Goal: Transaction & Acquisition: Purchase product/service

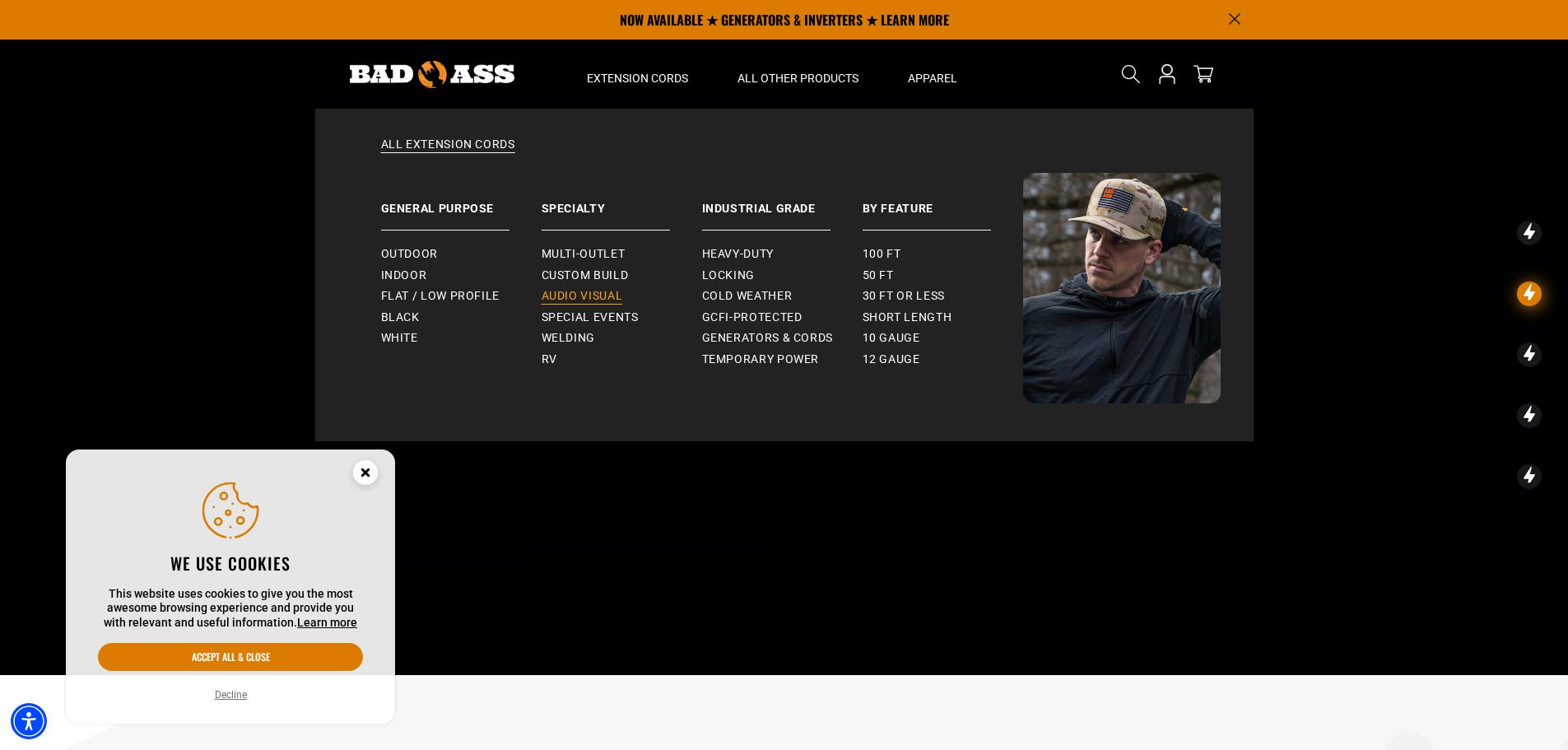
click at [590, 293] on span "Audio Visual" at bounding box center [582, 296] width 81 height 15
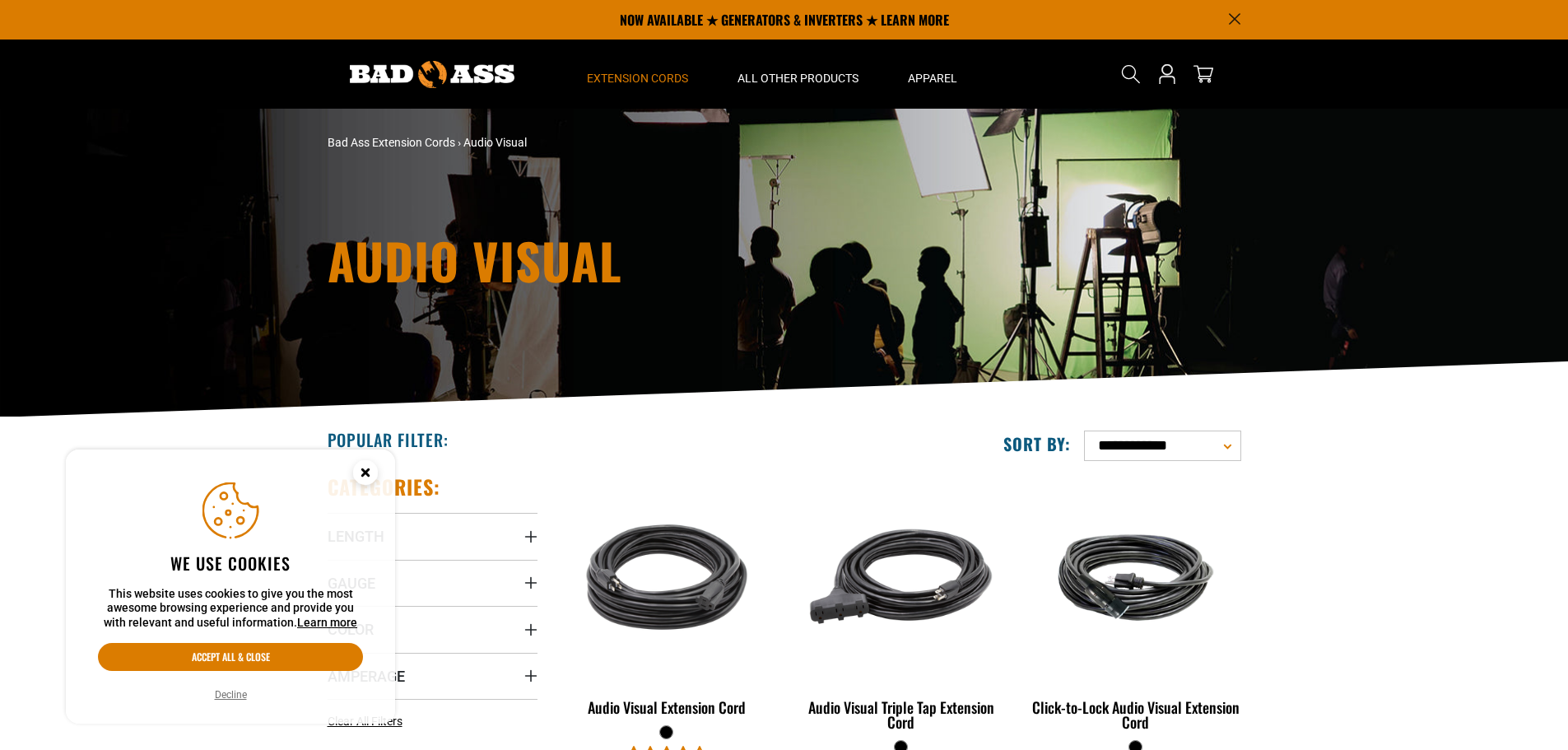
scroll to position [247, 0]
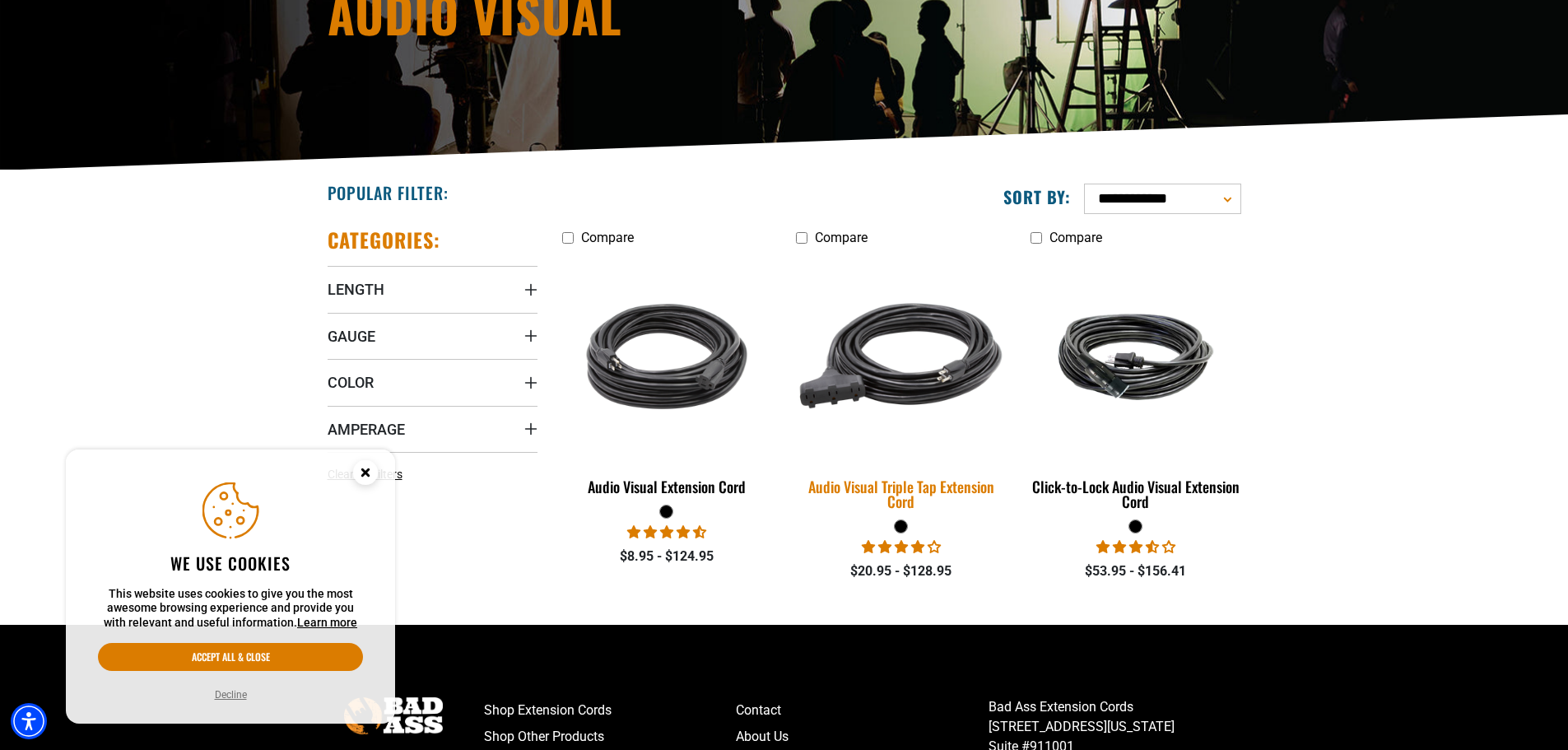
click at [881, 378] on img at bounding box center [901, 356] width 230 height 211
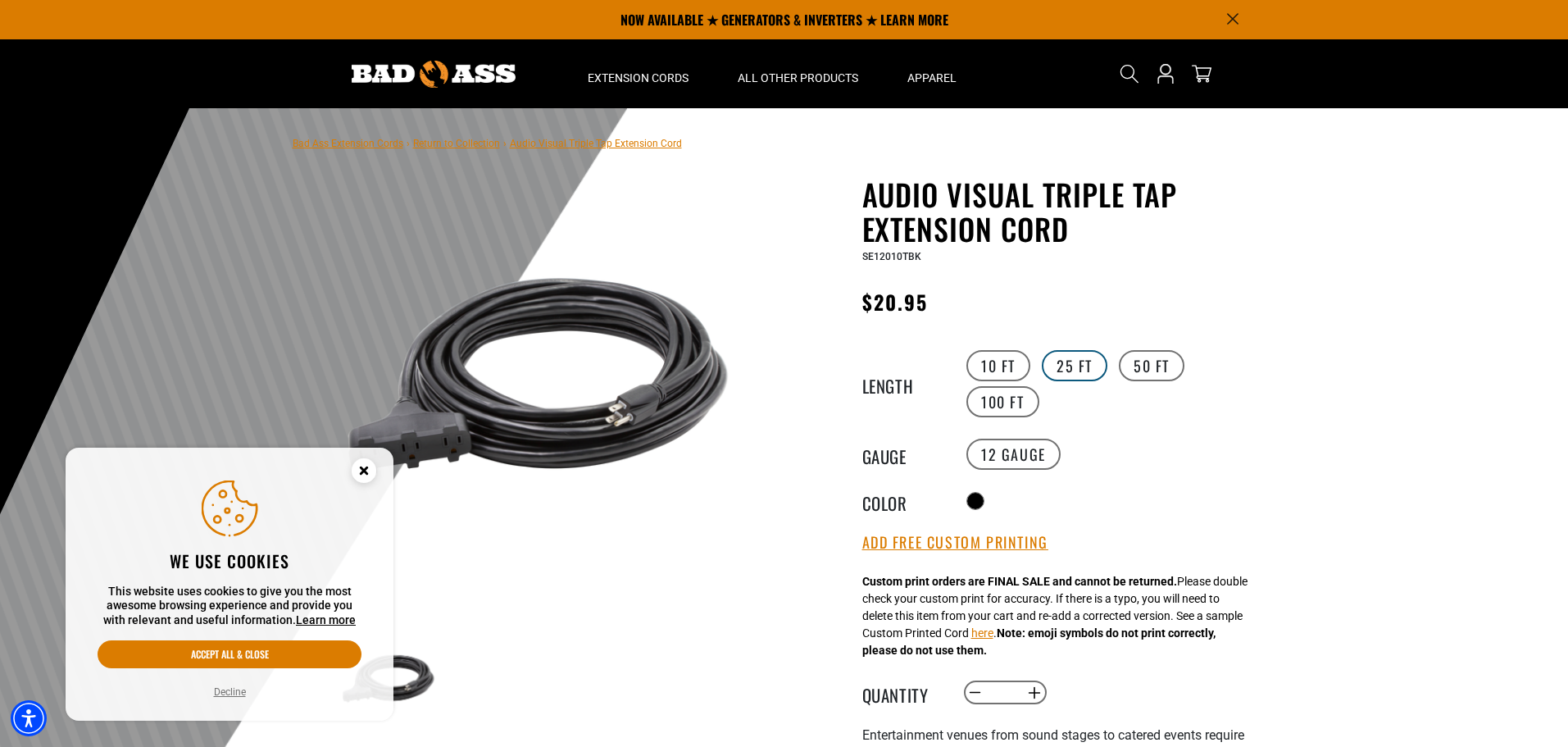
click at [1062, 353] on label "25 FT" at bounding box center [1075, 365] width 66 height 31
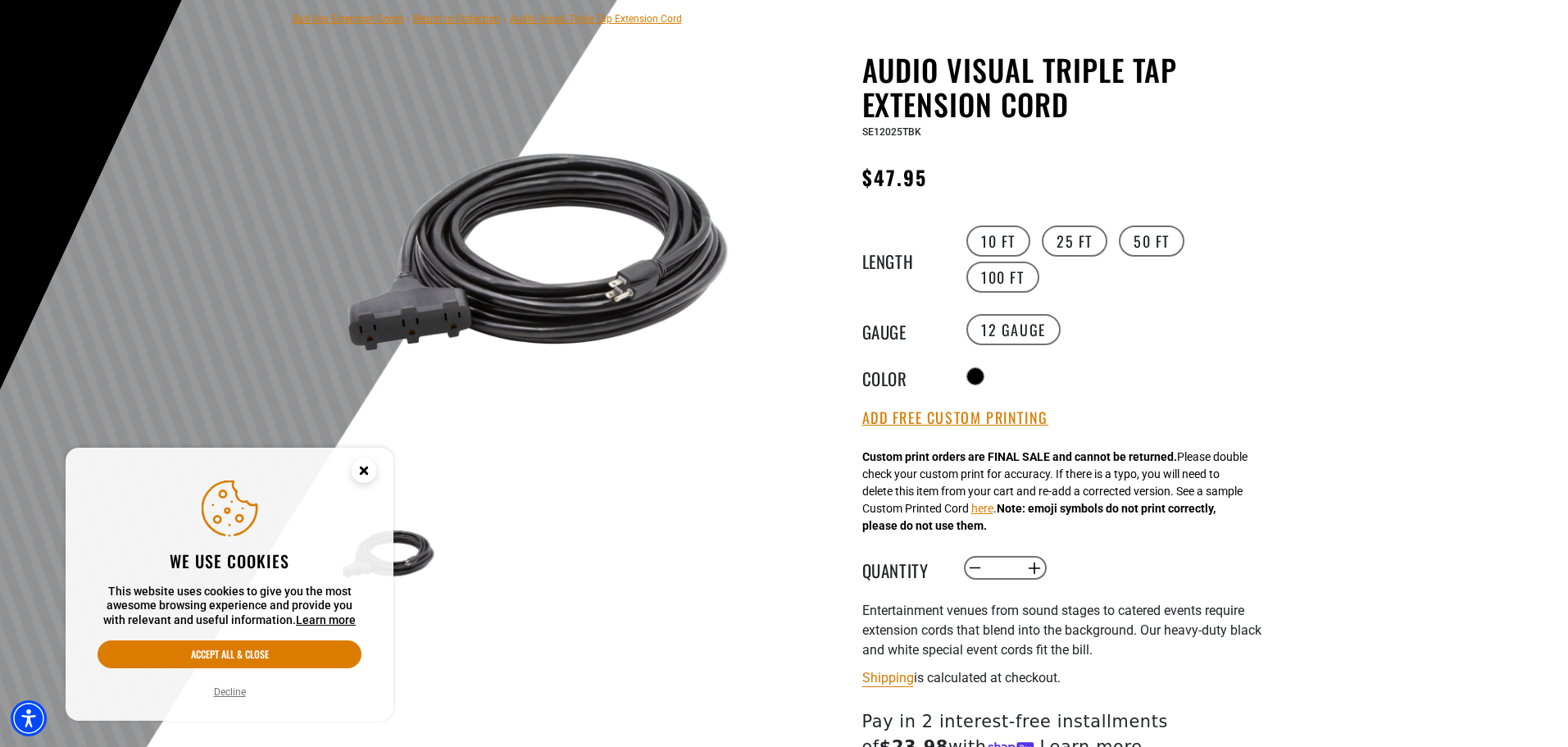
scroll to position [164, 0]
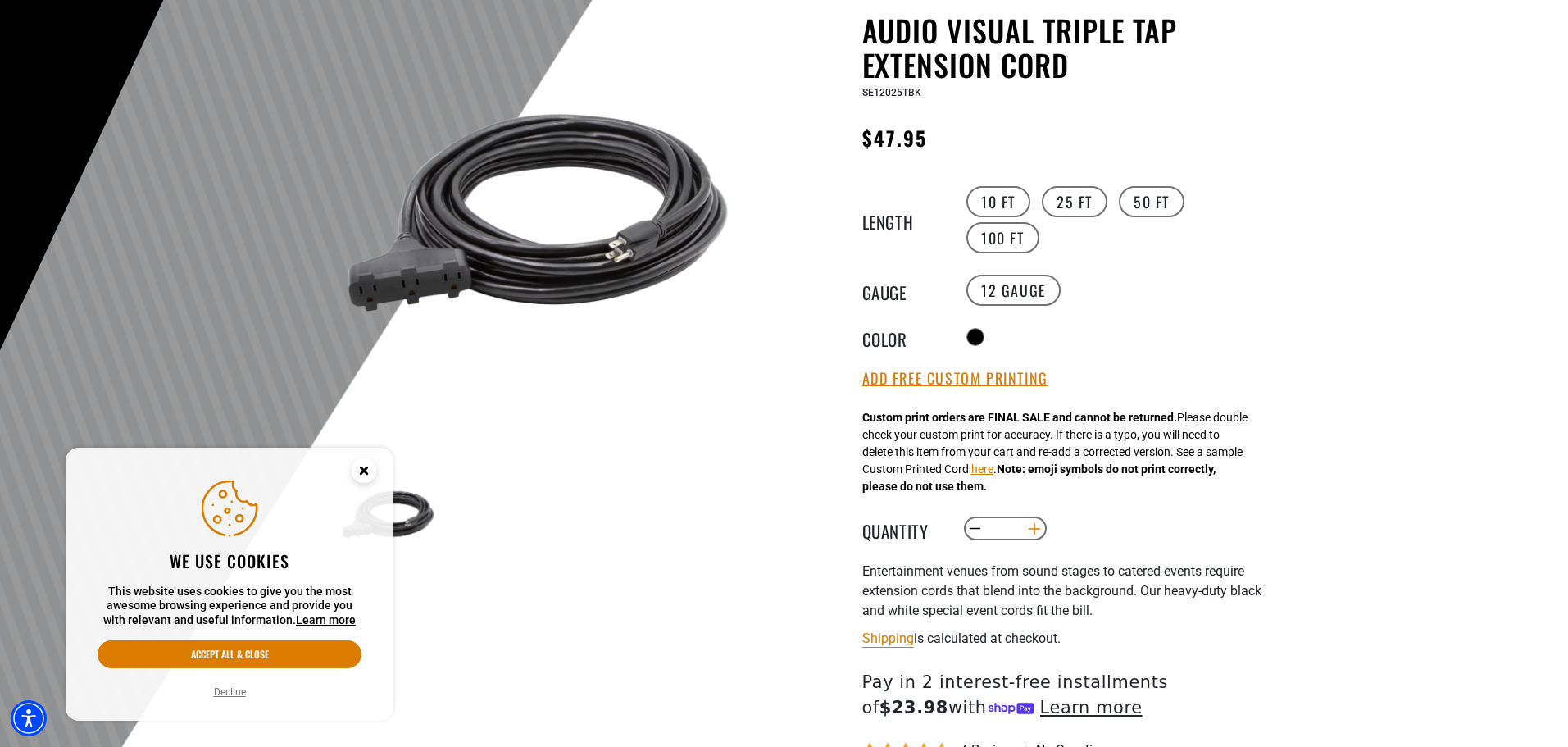
click at [1035, 528] on button "Increase quantity for Audio Visual Triple Tap Extension Cord" at bounding box center [1033, 528] width 25 height 28
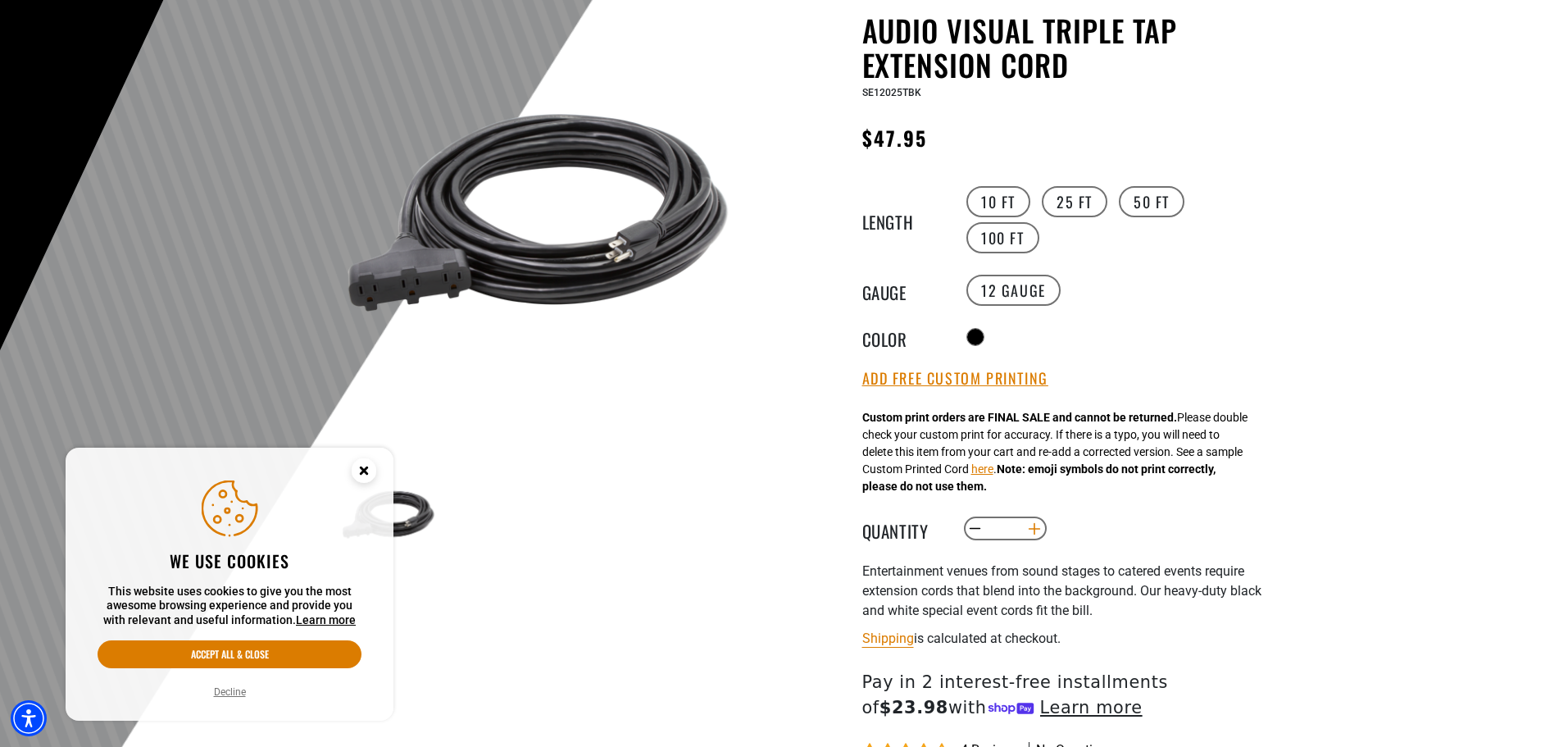
click at [1035, 528] on button "Increase quantity for Audio Visual Triple Tap Extension Cord" at bounding box center [1033, 528] width 25 height 28
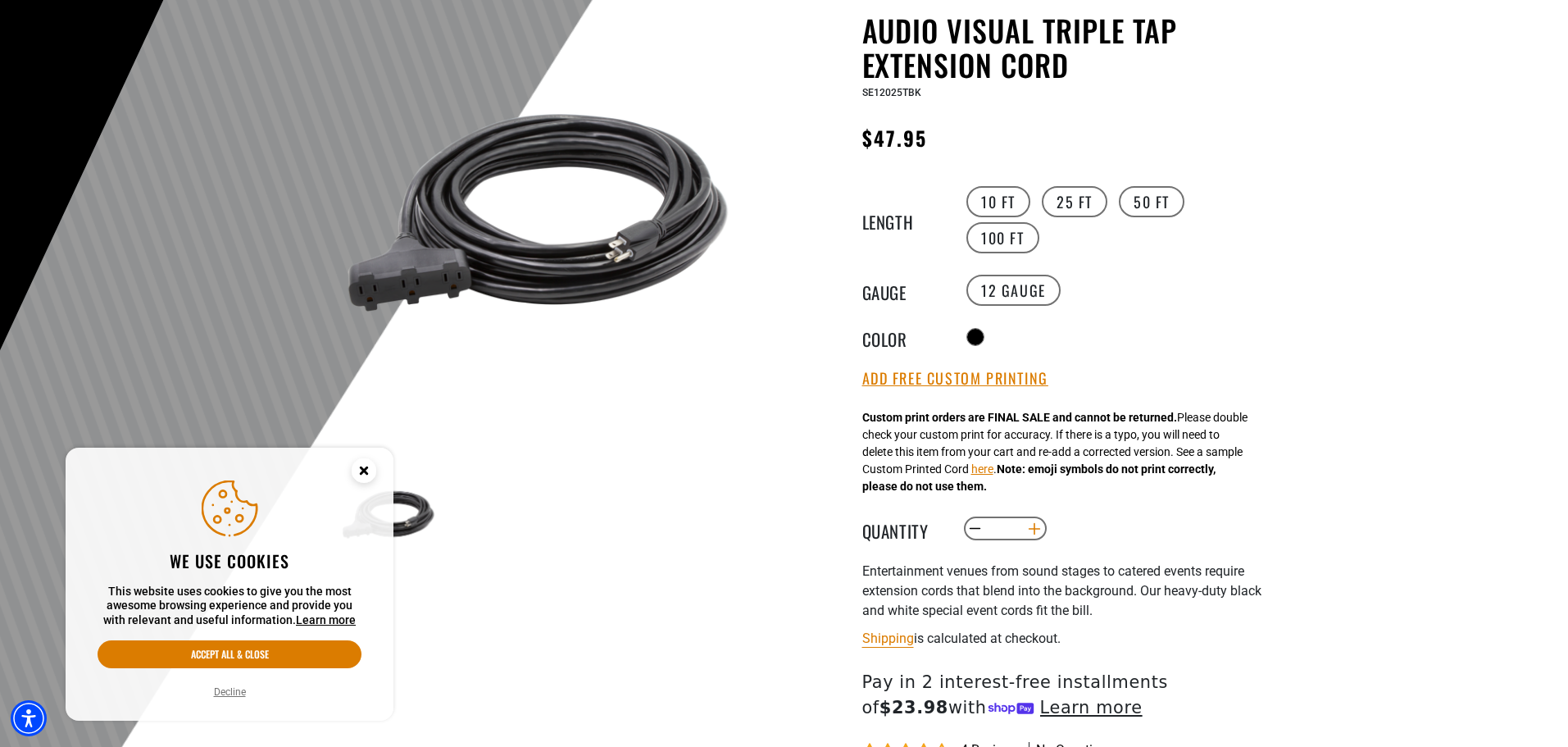
click at [1035, 528] on button "Increase quantity for Audio Visual Triple Tap Extension Cord" at bounding box center [1033, 528] width 25 height 28
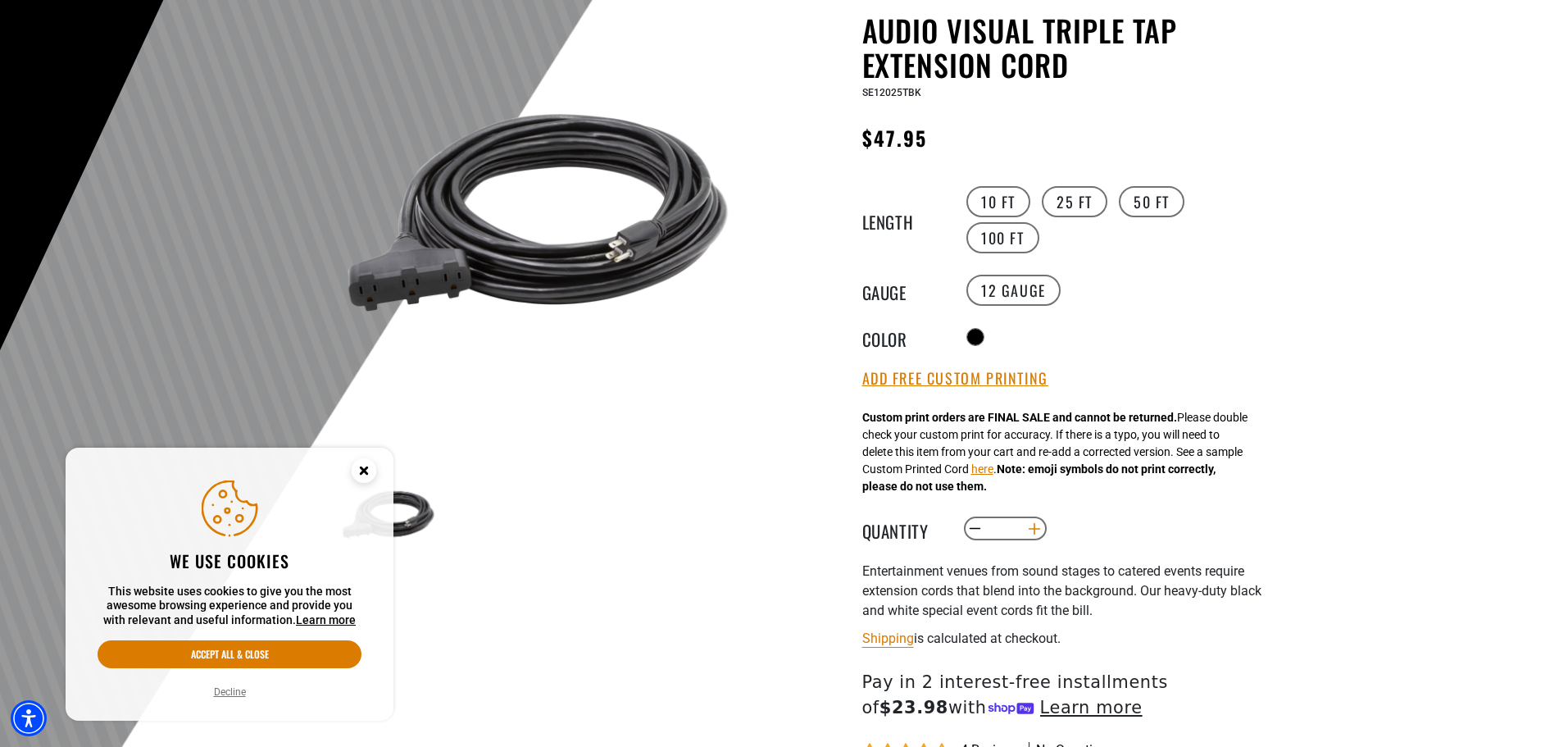
click at [1035, 528] on button "Increase quantity for Audio Visual Triple Tap Extension Cord" at bounding box center [1033, 528] width 25 height 28
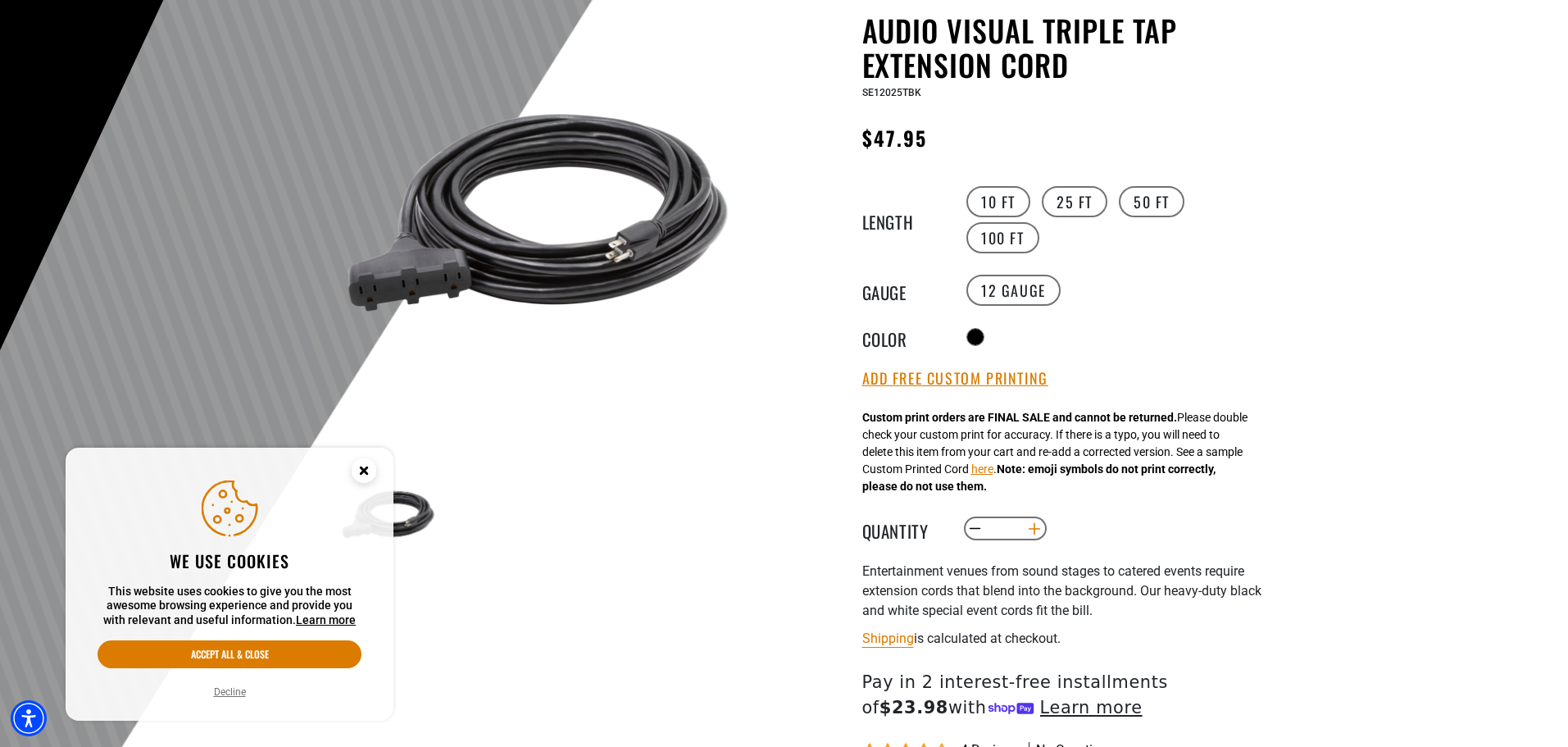
click at [1035, 528] on button "Increase quantity for Audio Visual Triple Tap Extension Cord" at bounding box center [1033, 528] width 25 height 28
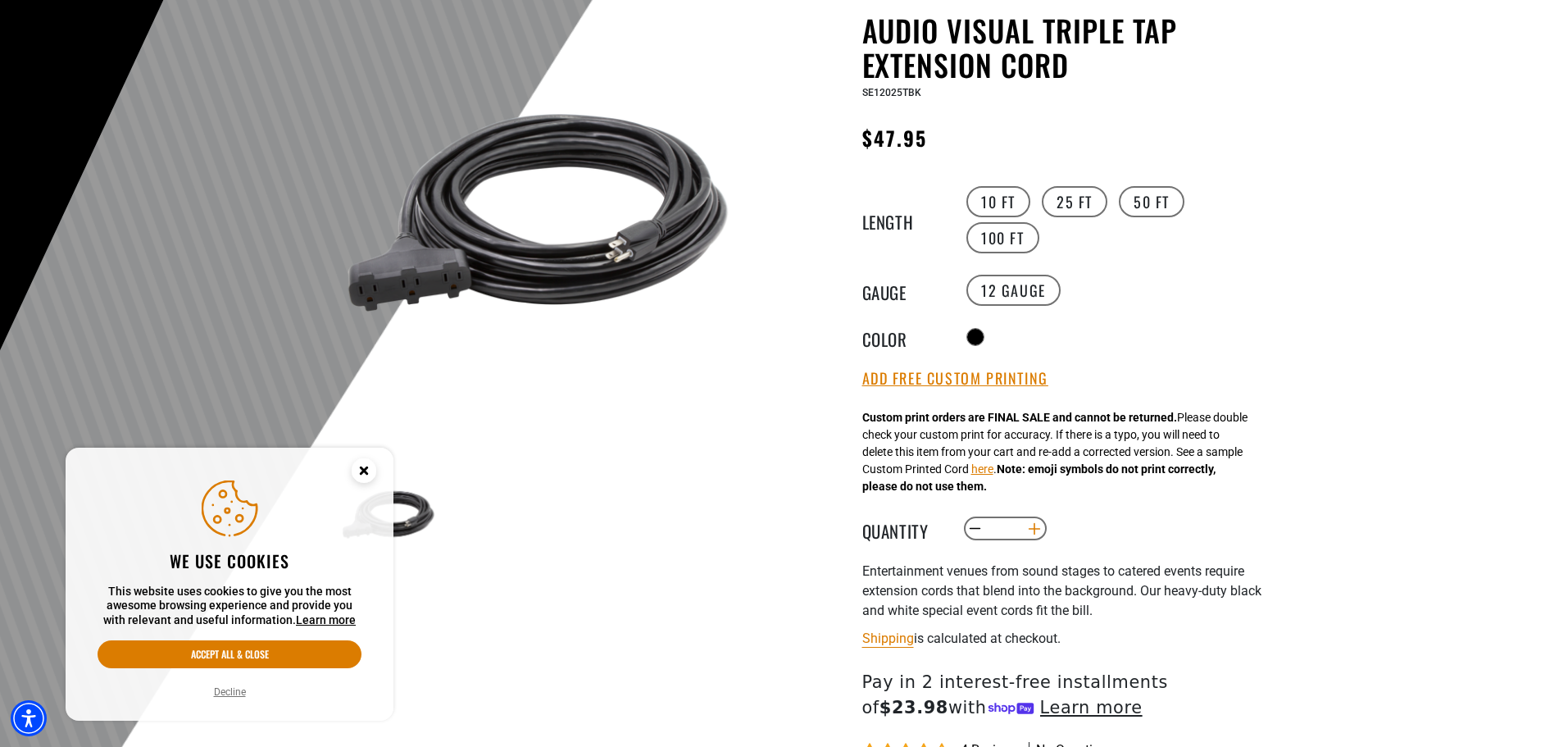
click at [1035, 528] on button "Increase quantity for Audio Visual Triple Tap Extension Cord" at bounding box center [1033, 528] width 25 height 28
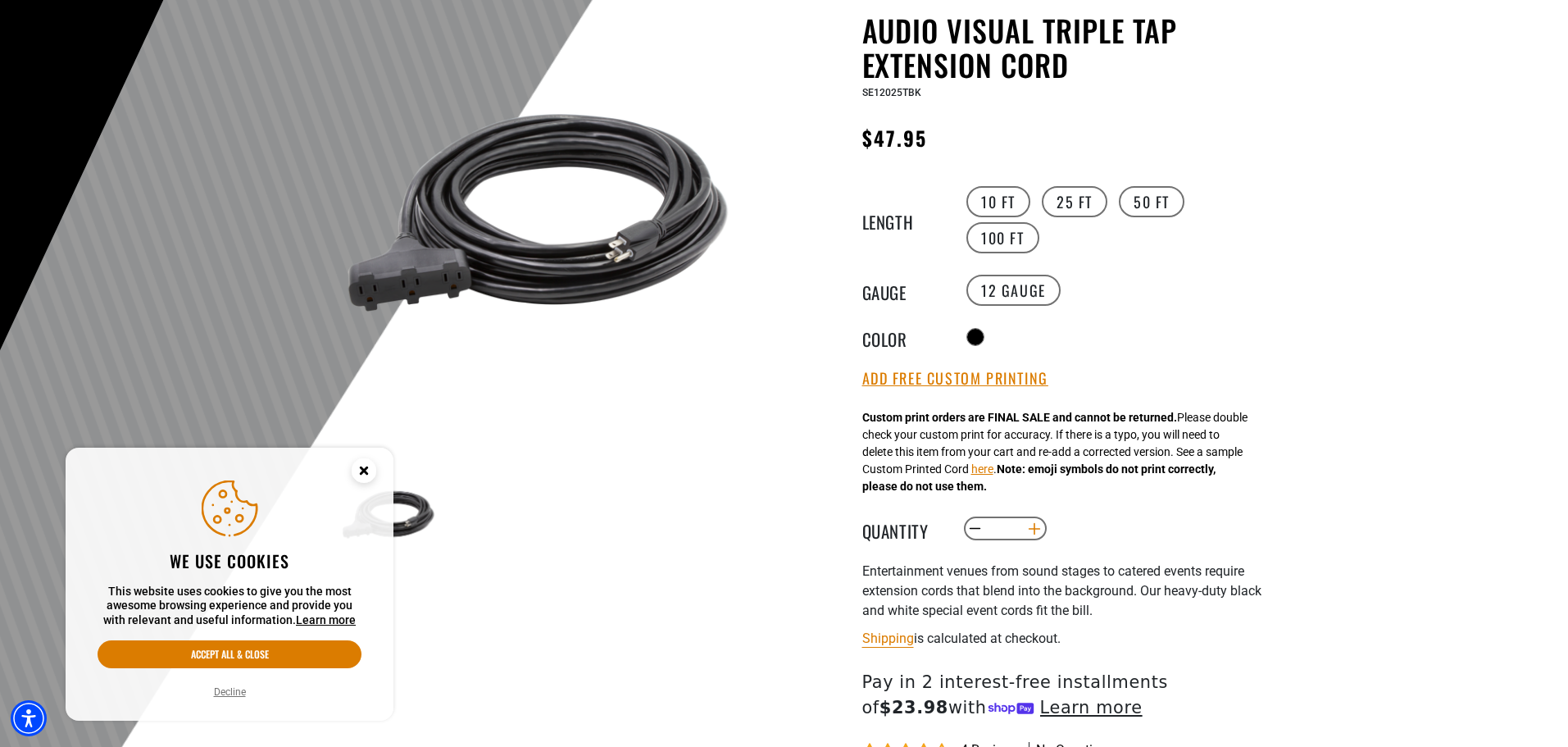
click at [1035, 528] on button "Increase quantity for Audio Visual Triple Tap Extension Cord" at bounding box center [1033, 528] width 25 height 28
type input "**"
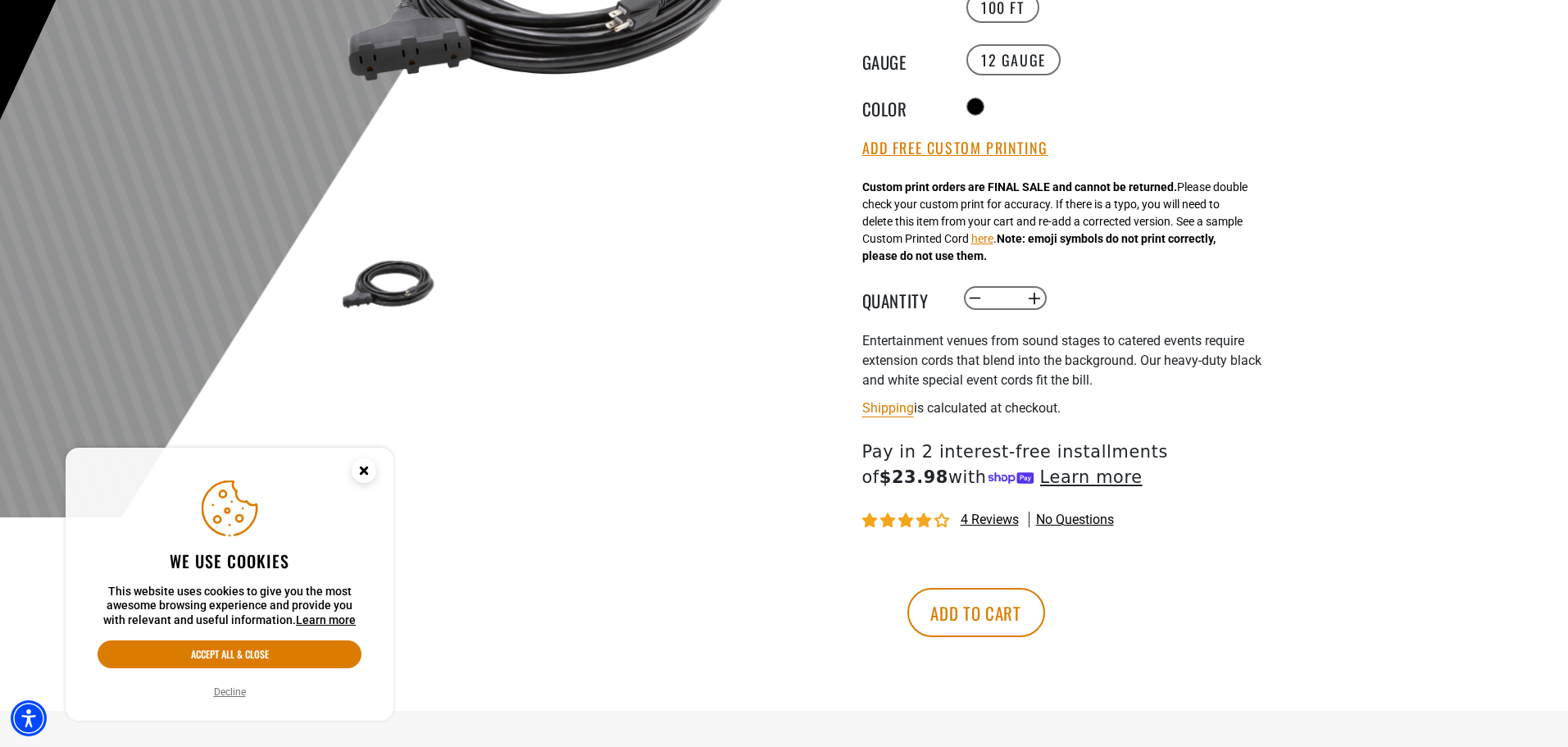
scroll to position [410, 0]
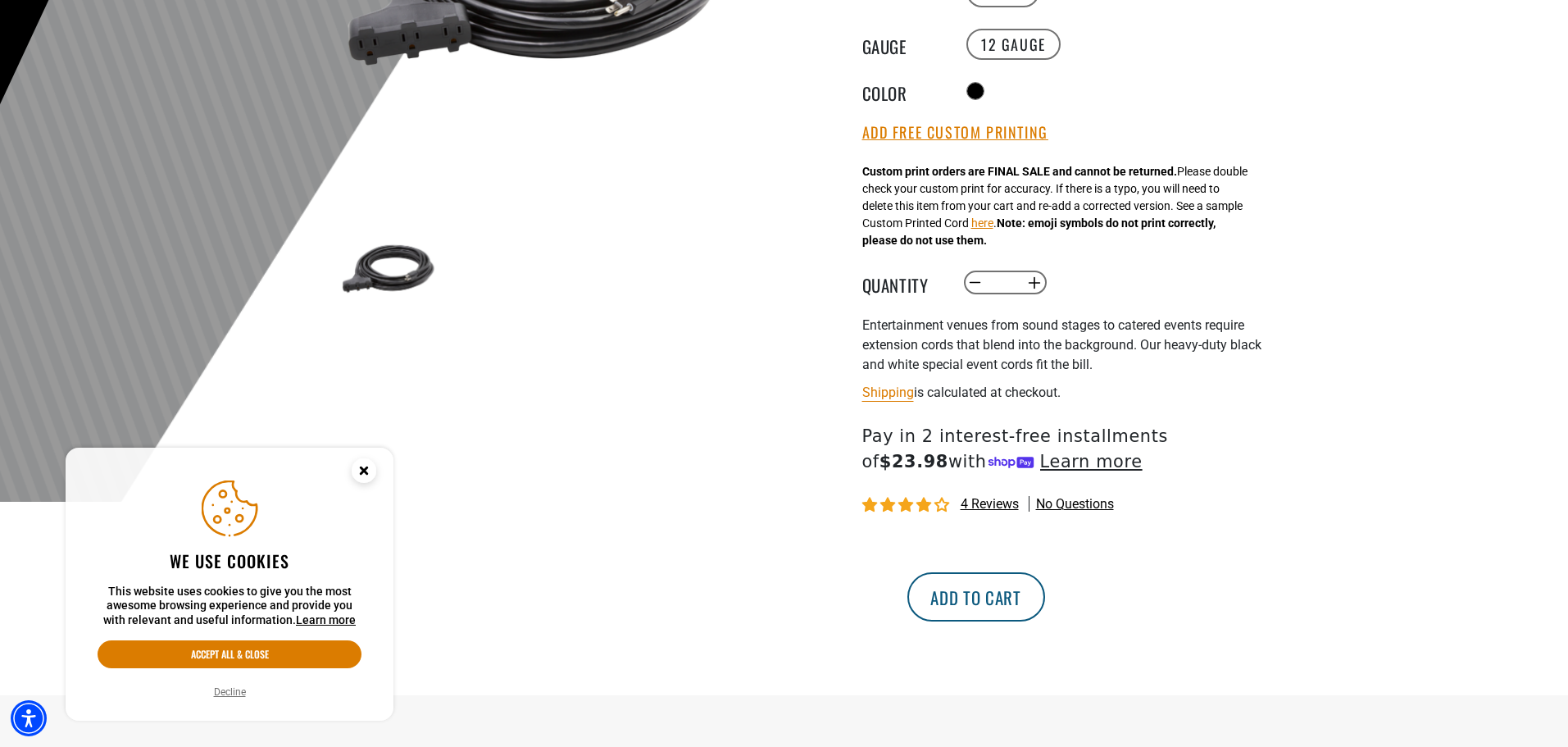
click at [1046, 599] on button "Add to cart" at bounding box center [976, 597] width 138 height 49
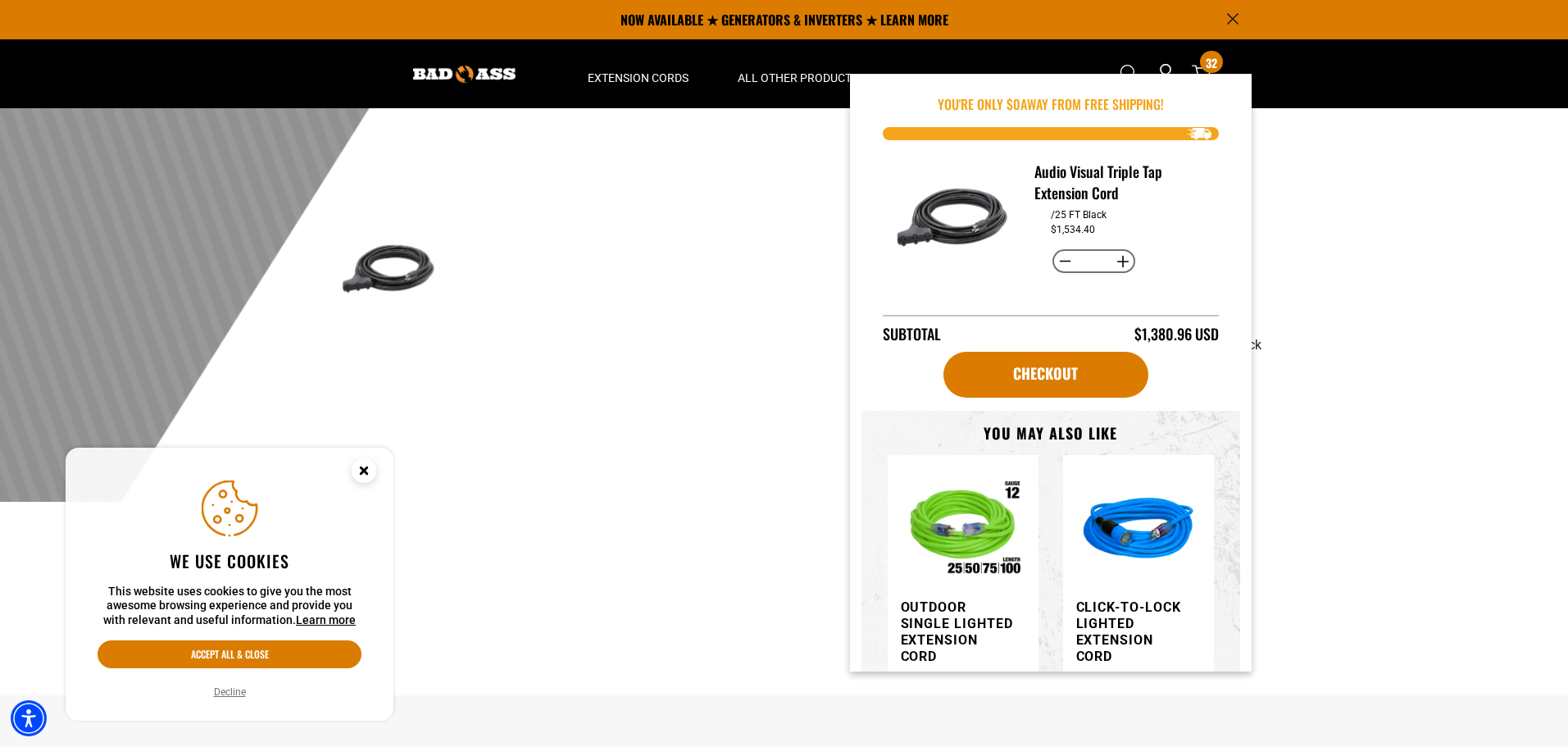
click at [363, 476] on circle "Close this option" at bounding box center [364, 470] width 25 height 25
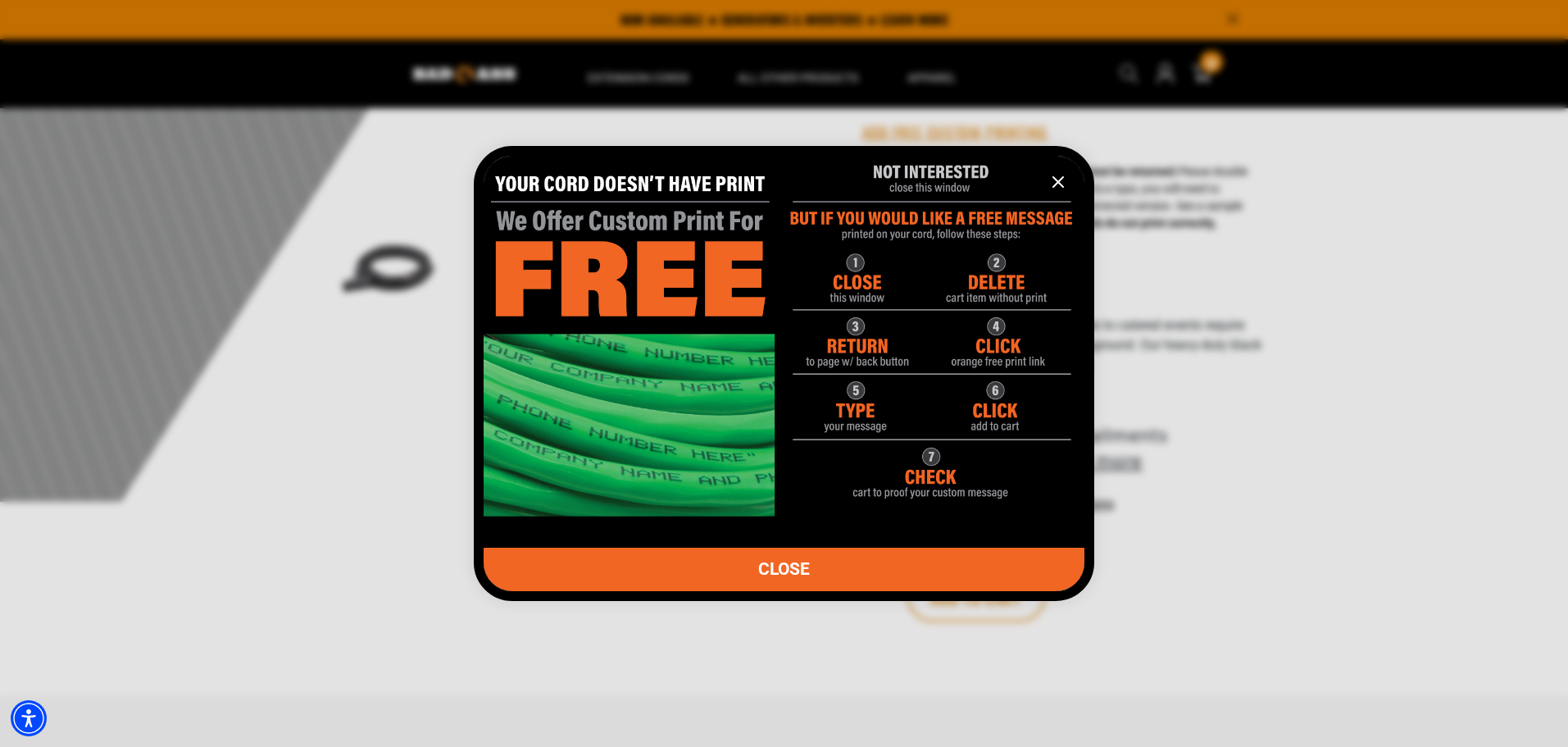
click at [1054, 183] on icon "information" at bounding box center [1058, 182] width 19 height 19
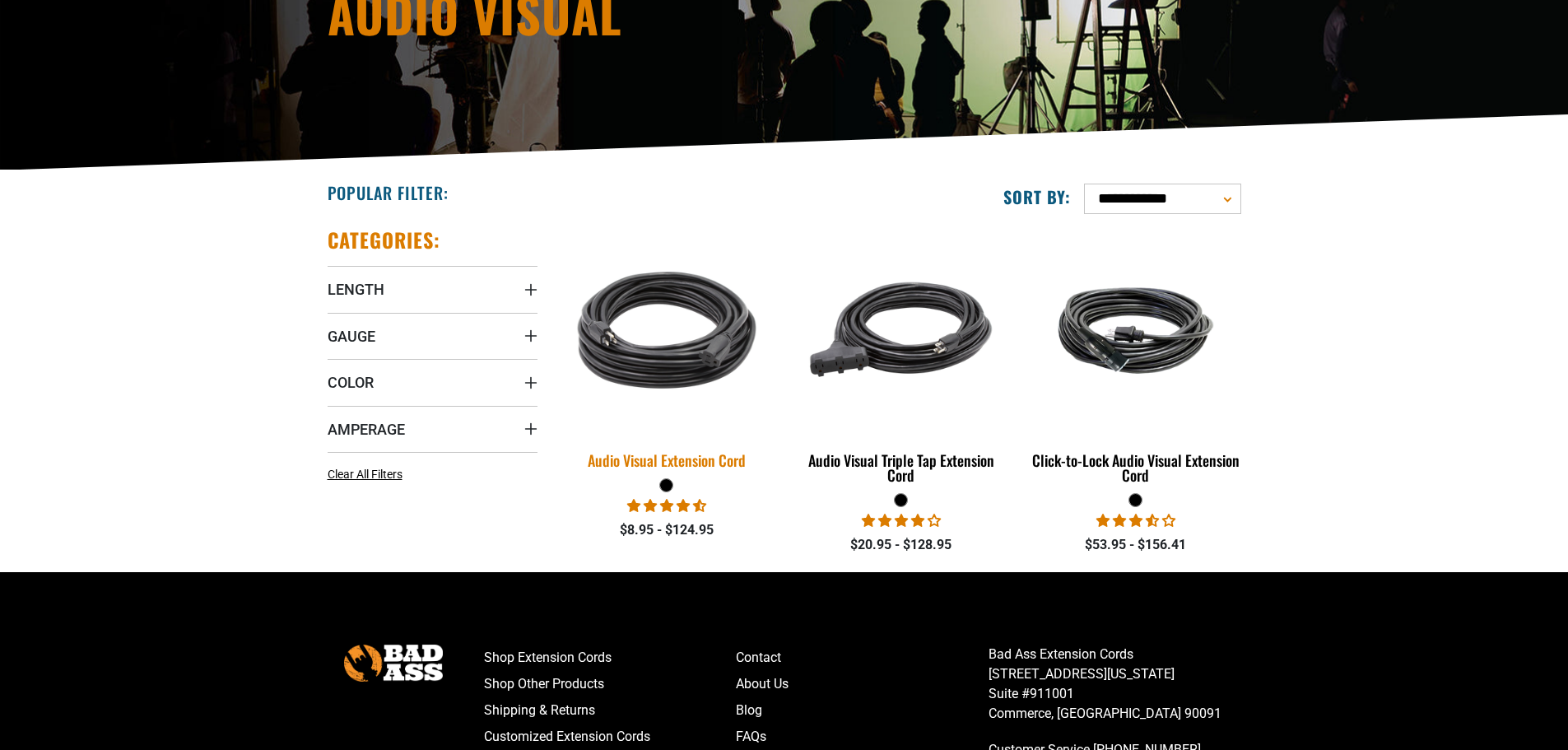
click at [677, 349] on img at bounding box center [666, 330] width 230 height 211
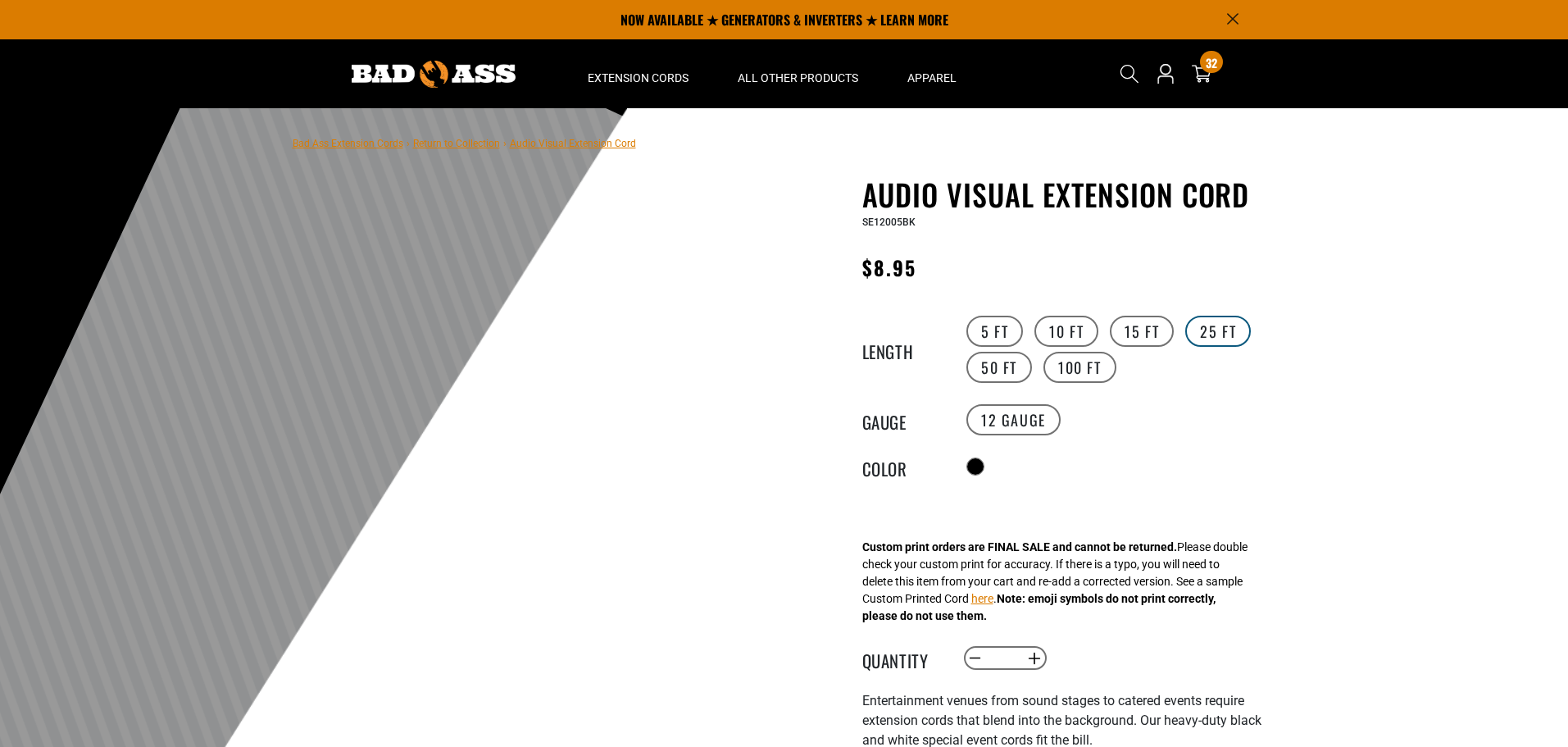
click at [1206, 327] on label "25 FT" at bounding box center [1218, 330] width 66 height 31
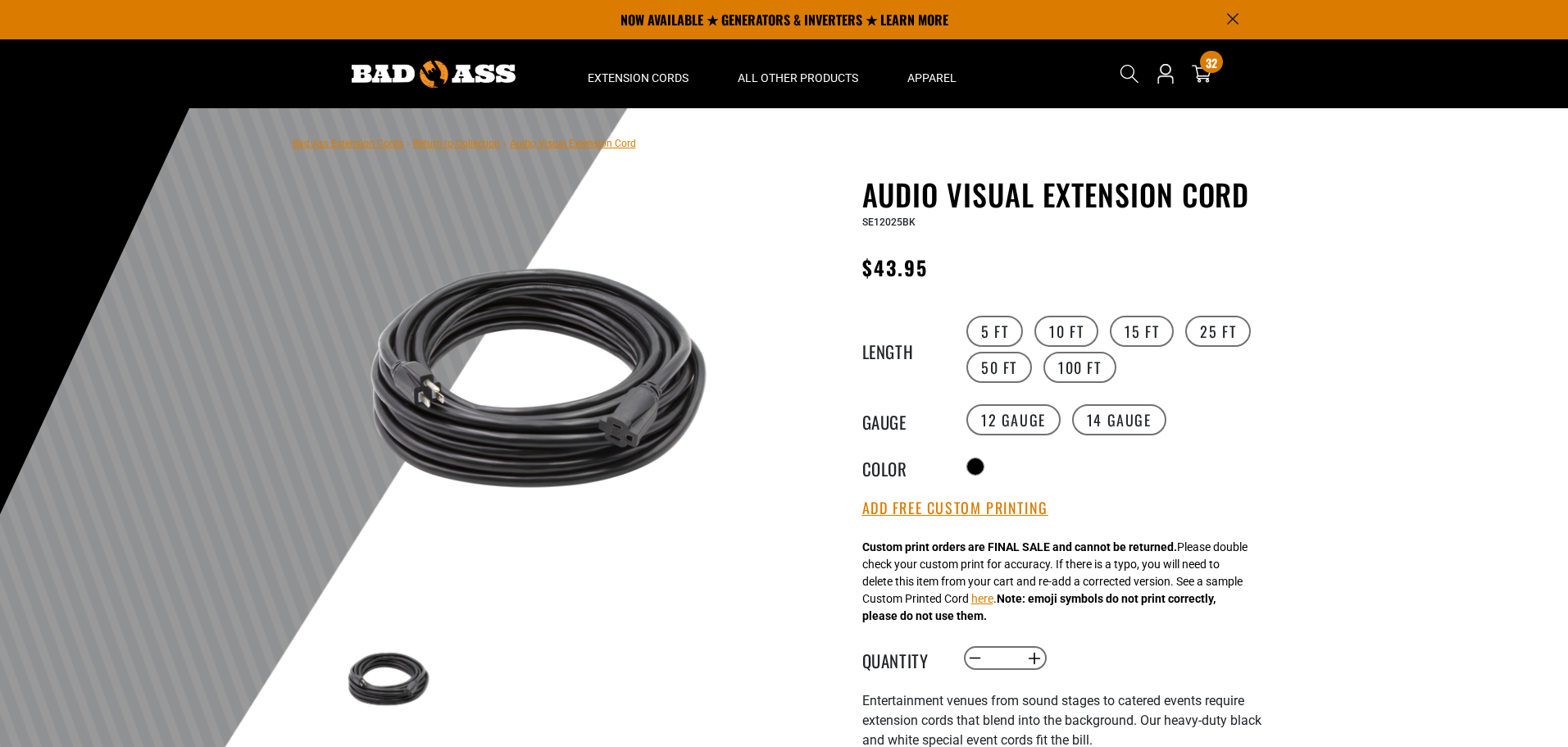
scroll to position [82, 0]
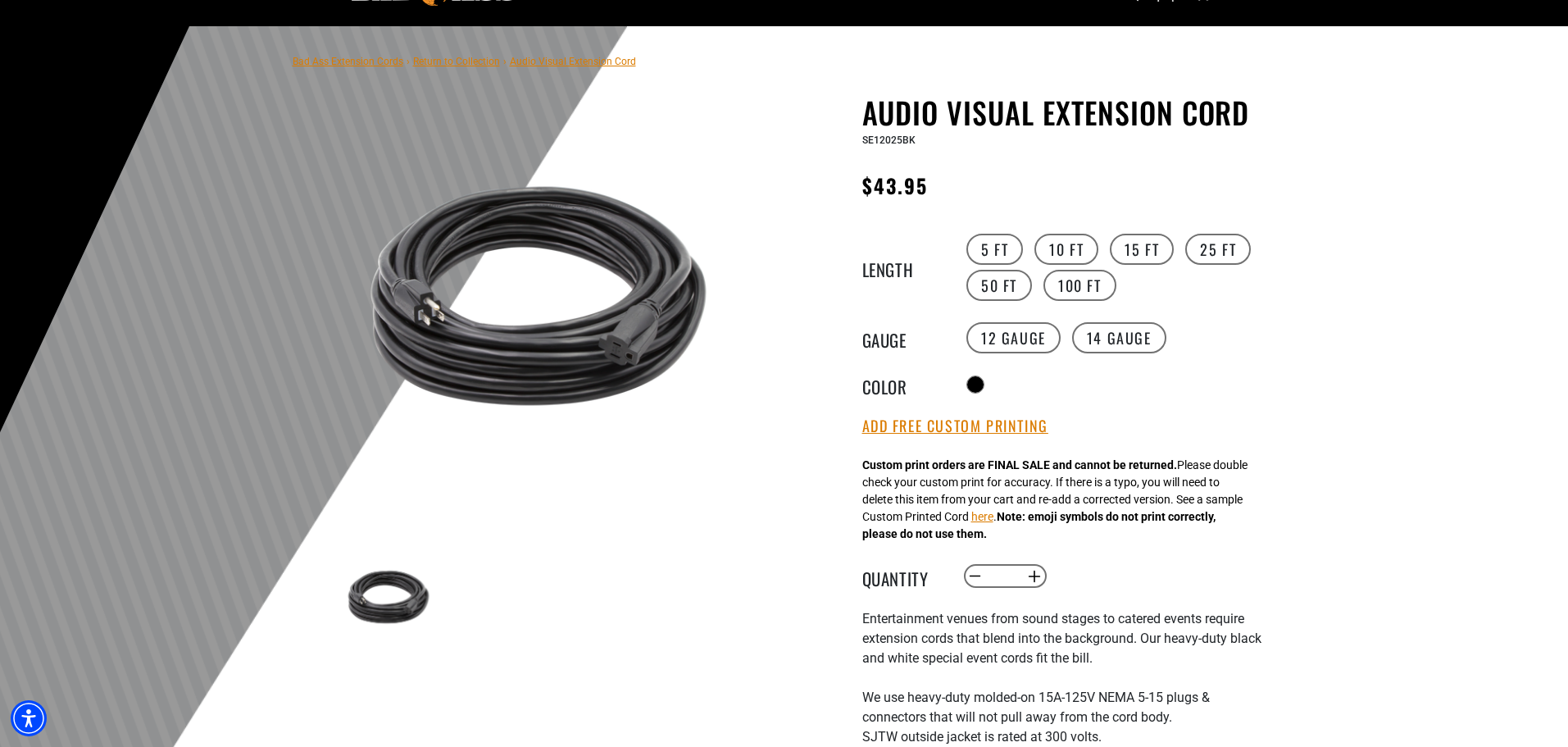
click at [1008, 584] on input "*" at bounding box center [1004, 577] width 33 height 28
drag, startPoint x: 1008, startPoint y: 584, endPoint x: 982, endPoint y: 584, distance: 26.0
click at [982, 584] on quantity-input "Decrease quantity for Audio Visual Extension Cord * Increase quantity for Audio…" at bounding box center [1005, 577] width 86 height 28
type input "**"
click at [1219, 560] on div "Audio Visual Extension Cord Audio Visual Extension Cord SE12025BK Regular price…" at bounding box center [1063, 628] width 402 height 1066
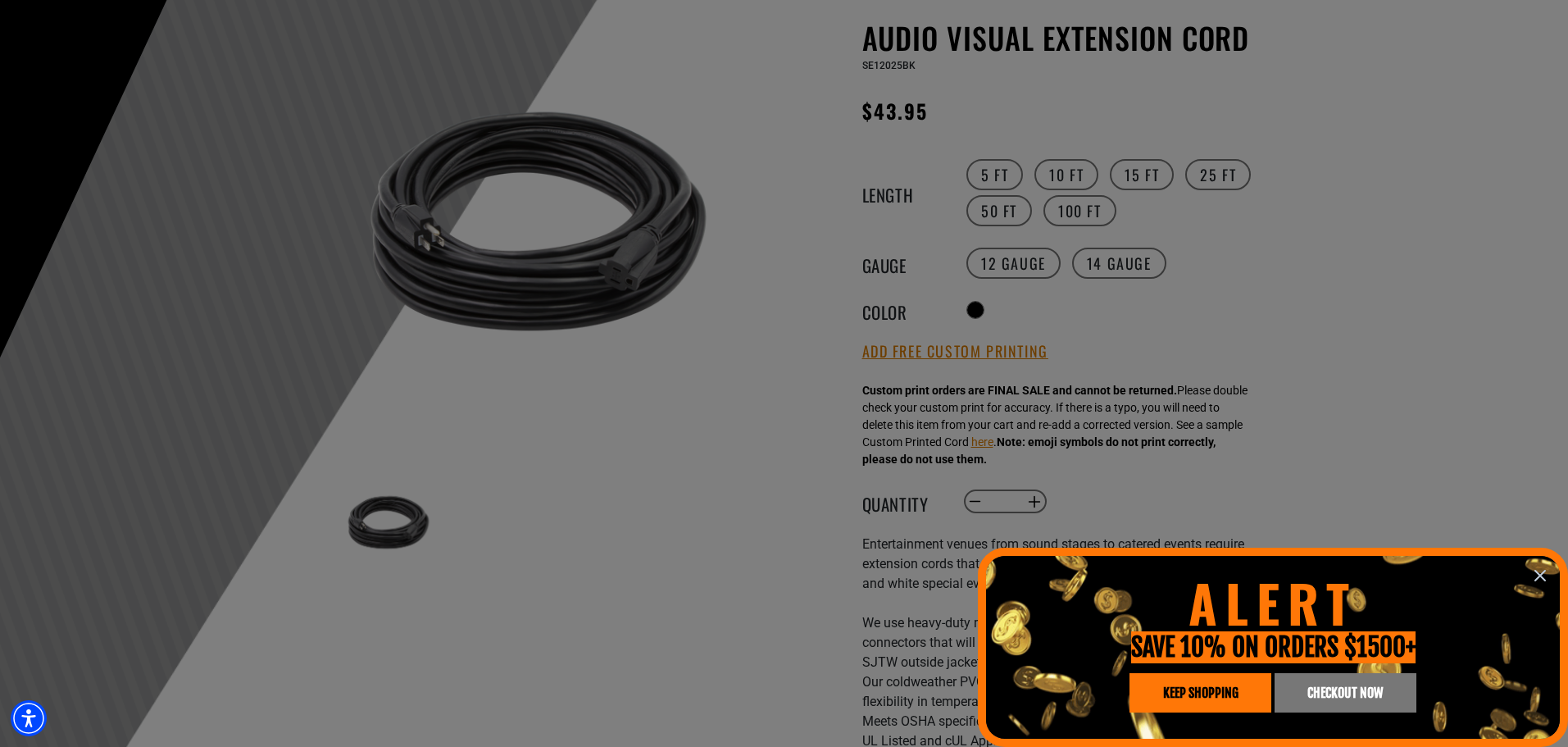
scroll to position [0, 0]
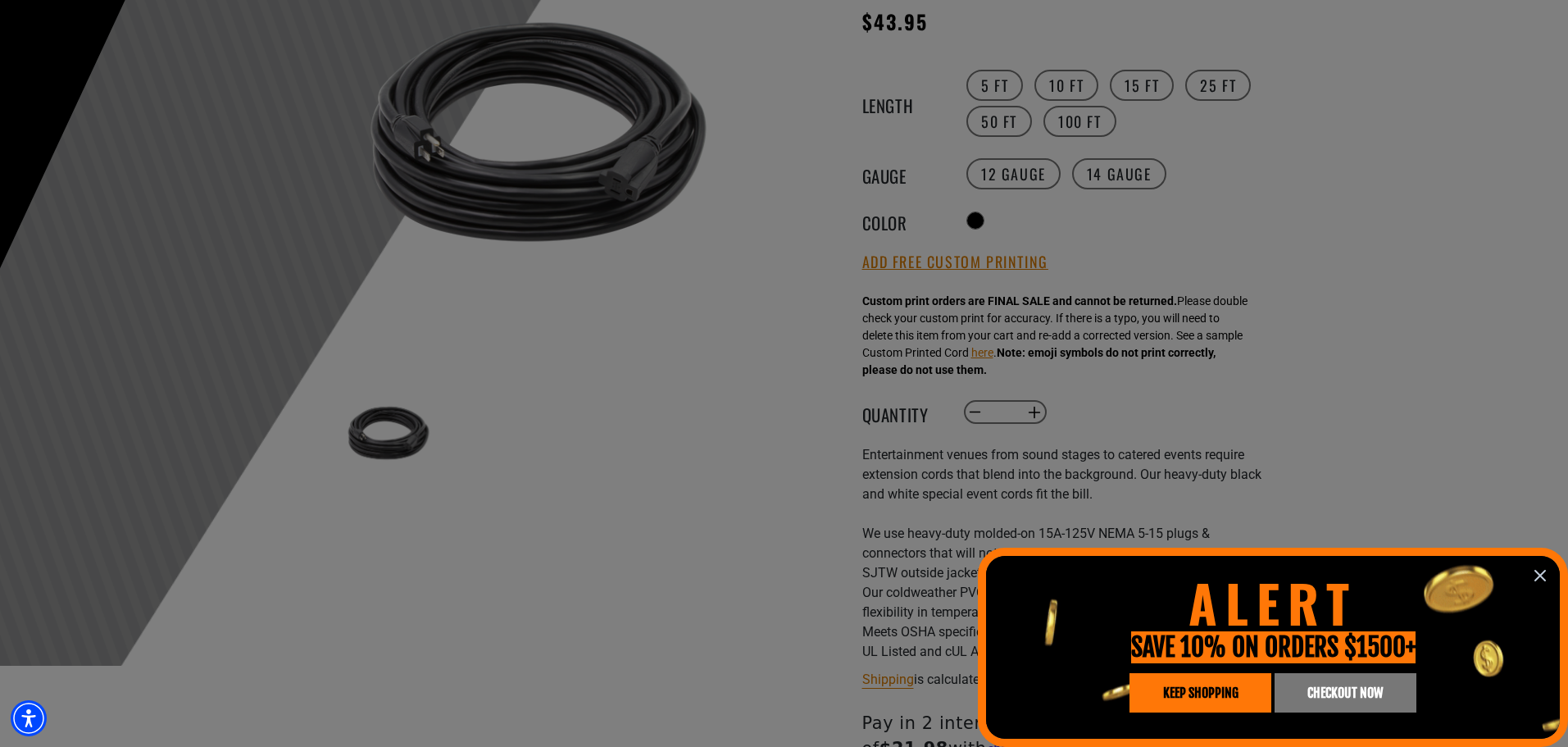
click at [1536, 574] on icon "information" at bounding box center [1540, 575] width 19 height 19
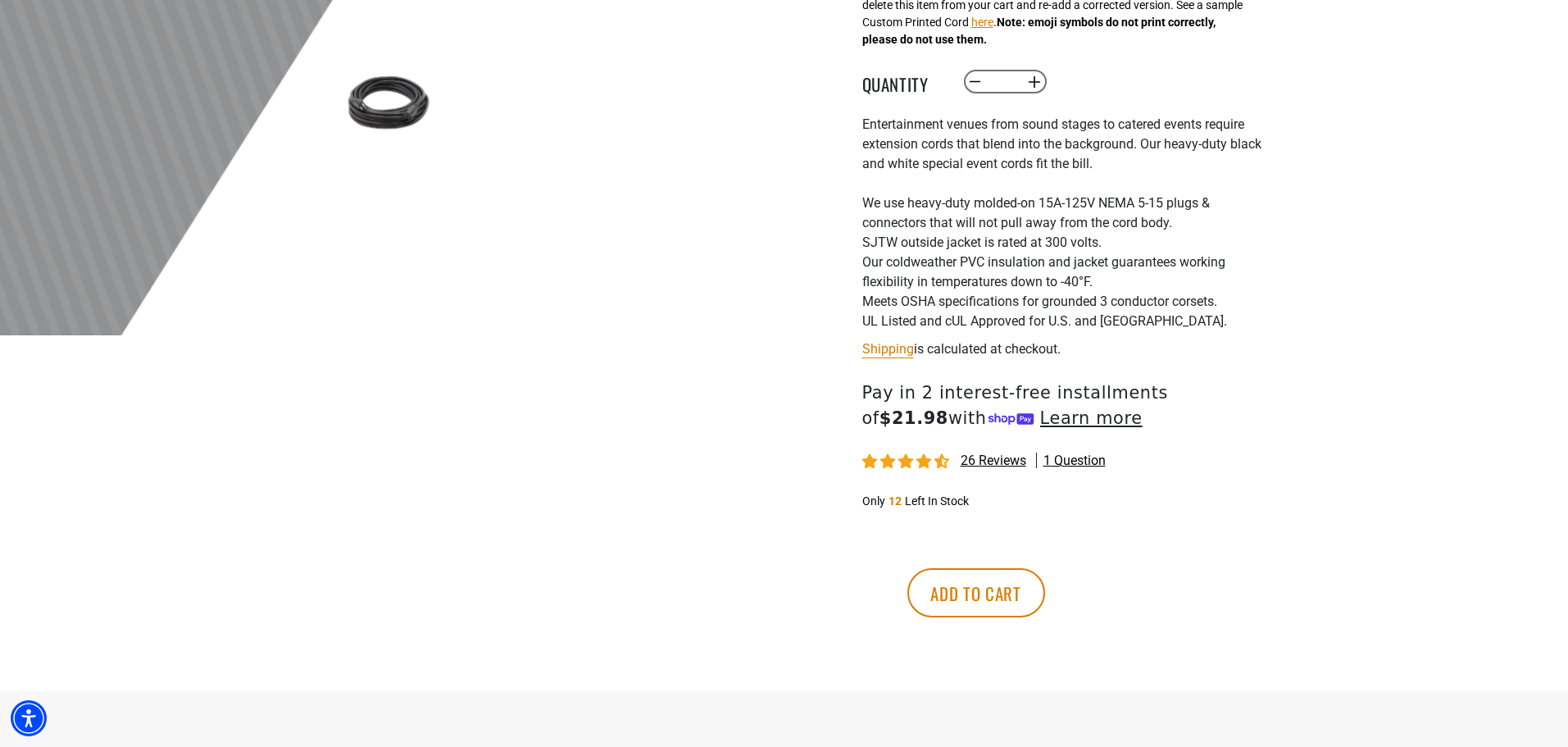
scroll to position [656, 0]
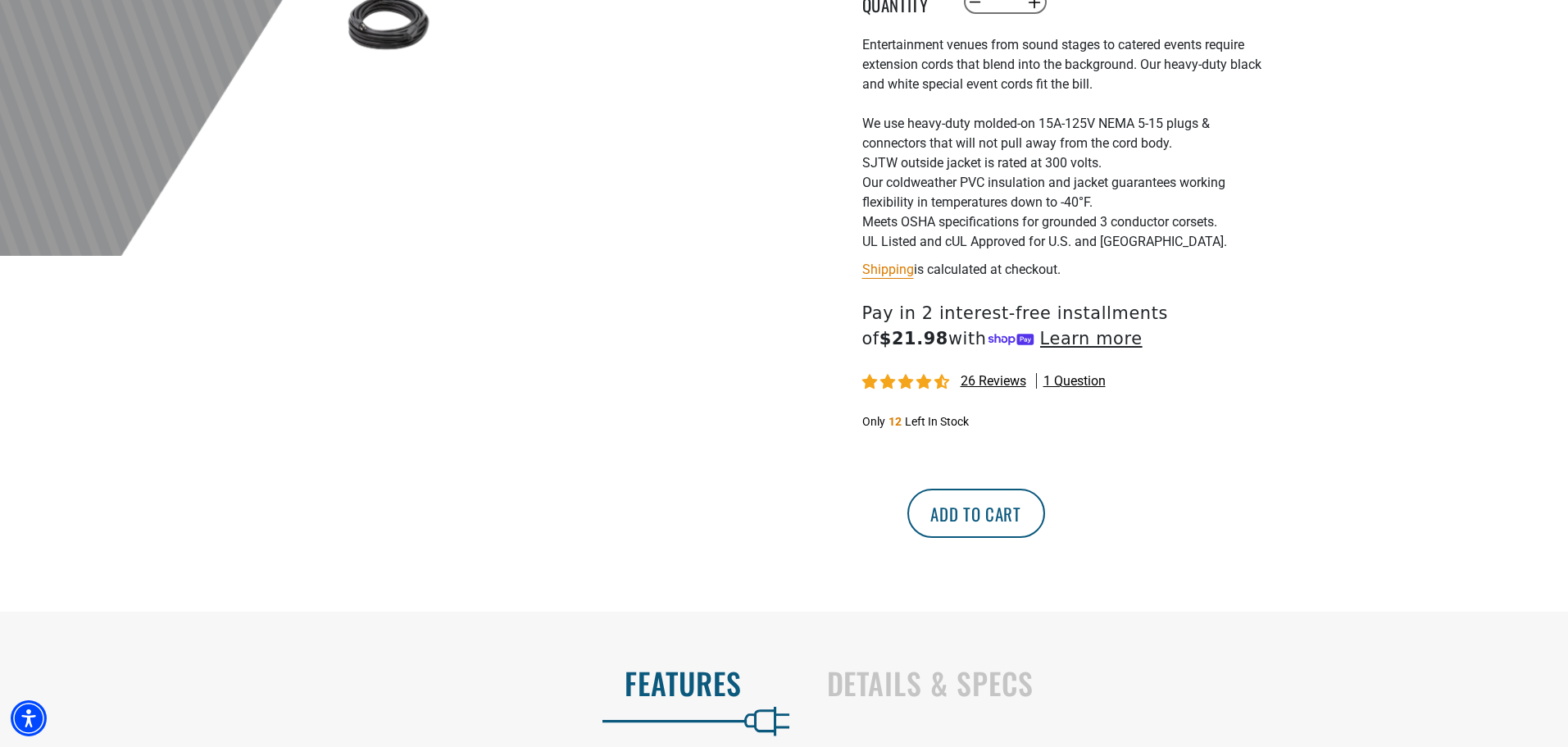
click at [1046, 523] on button "Add to cart" at bounding box center [976, 514] width 138 height 49
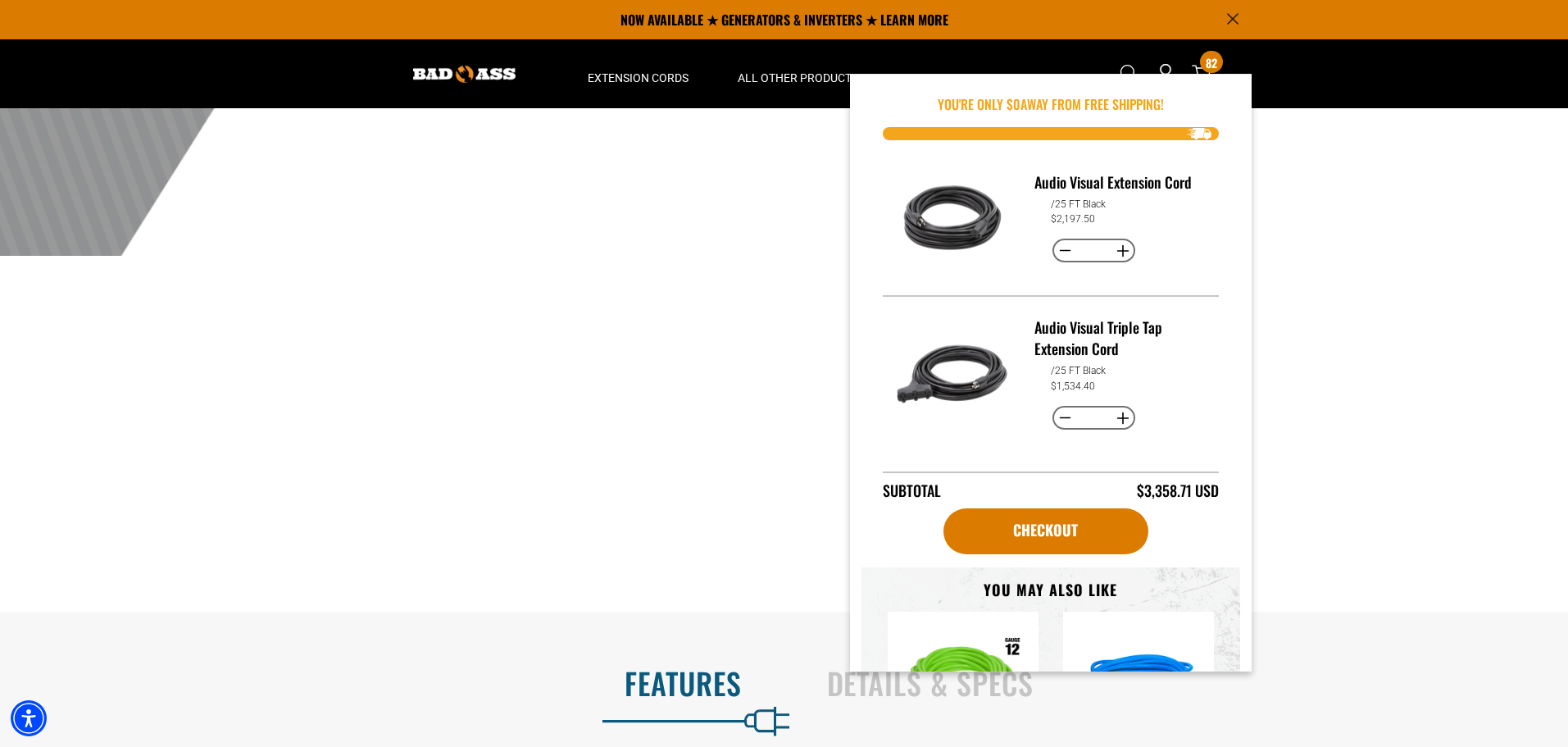
drag, startPoint x: 1106, startPoint y: 242, endPoint x: 1043, endPoint y: 255, distance: 64.3
click at [1068, 243] on quantity-input "Decrease quantity for Audio Visual Extension Cord ** Increase quantity for Audi…" at bounding box center [1094, 251] width 86 height 28
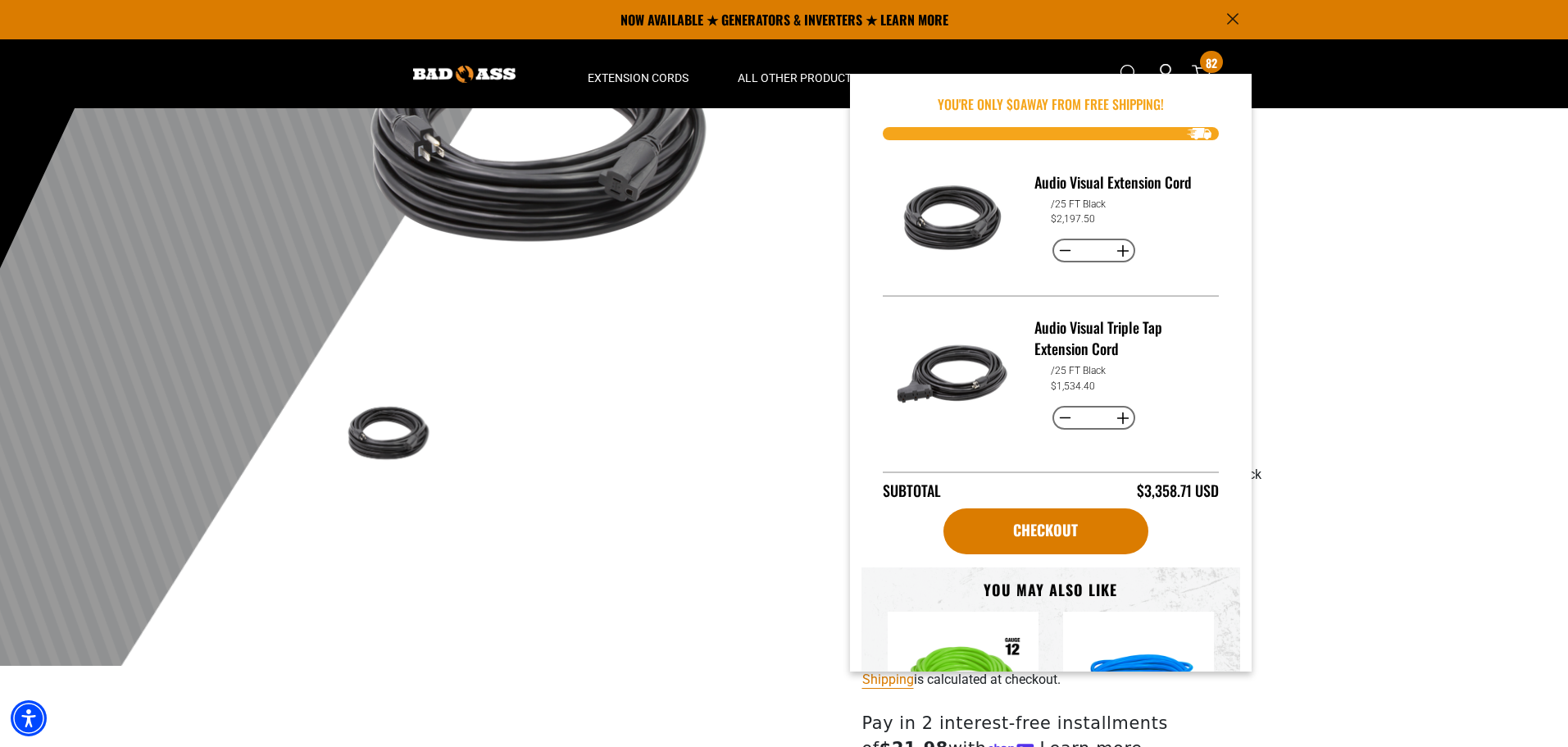
scroll to position [320, 0]
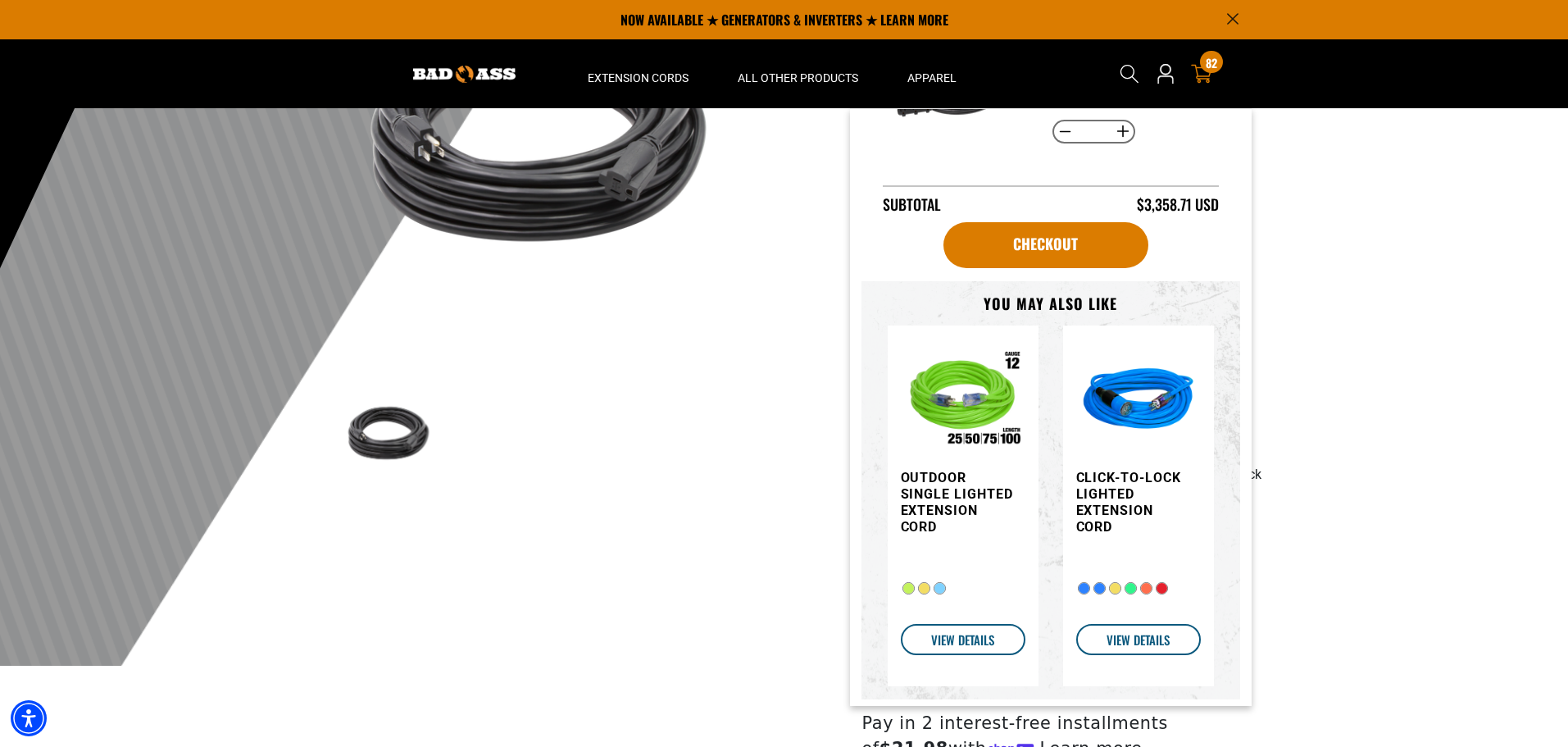
click at [1189, 70] on link "Cart 82 82 items" at bounding box center [1202, 74] width 26 height 19
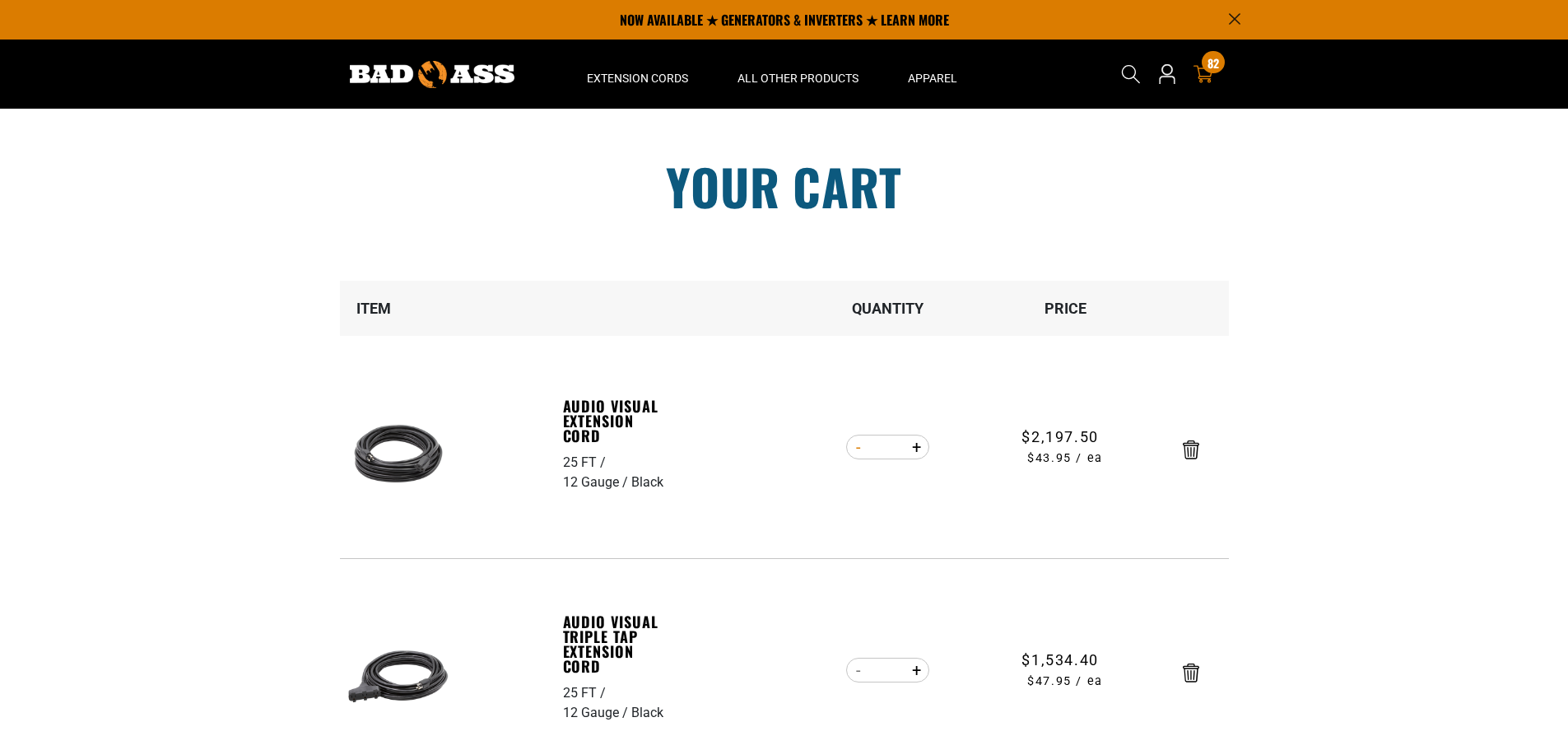
scroll to position [82, 0]
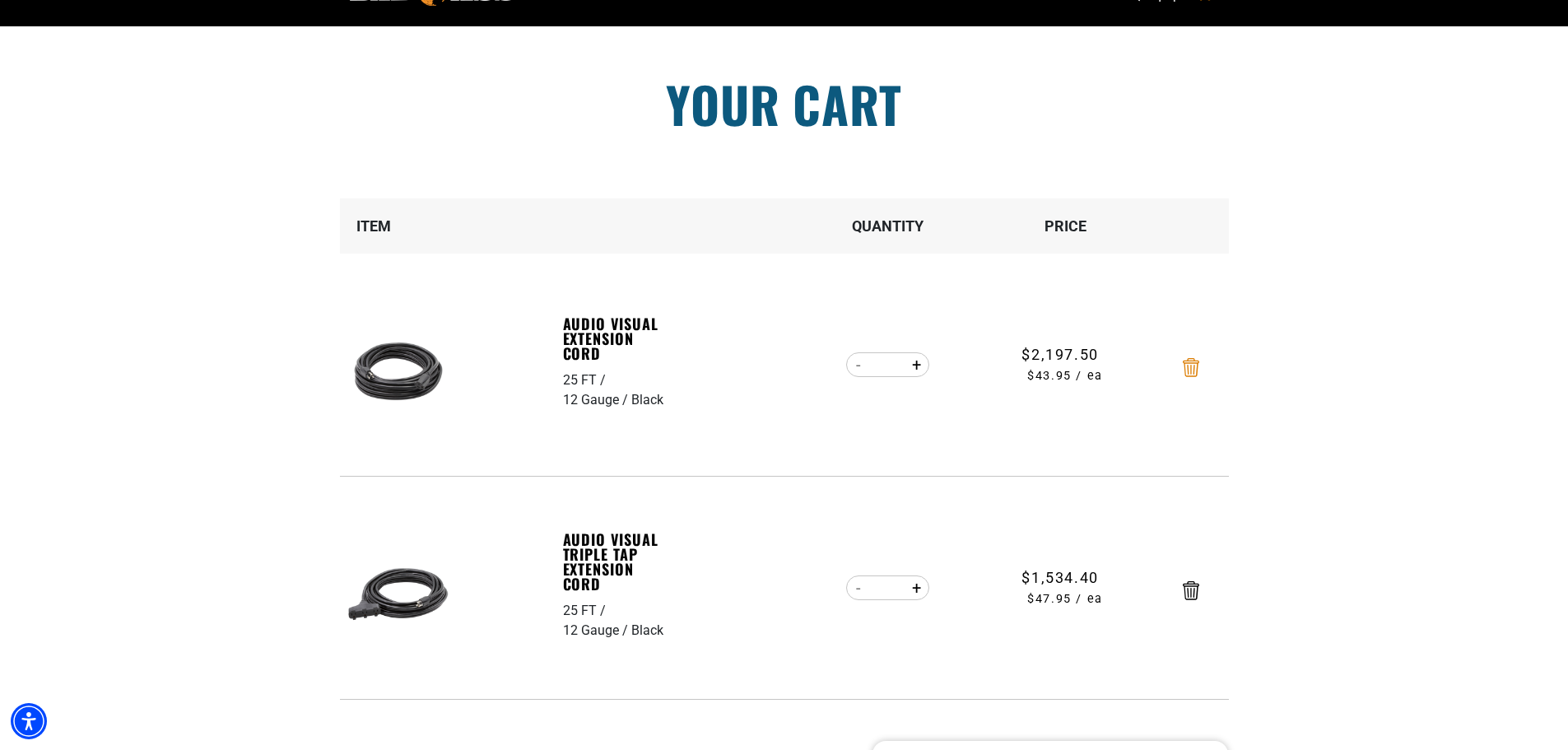
click at [1186, 375] on icon "Remove Audio Visual Extension Cord - 25 FT / 12 Gauge / Black" at bounding box center [1191, 367] width 17 height 19
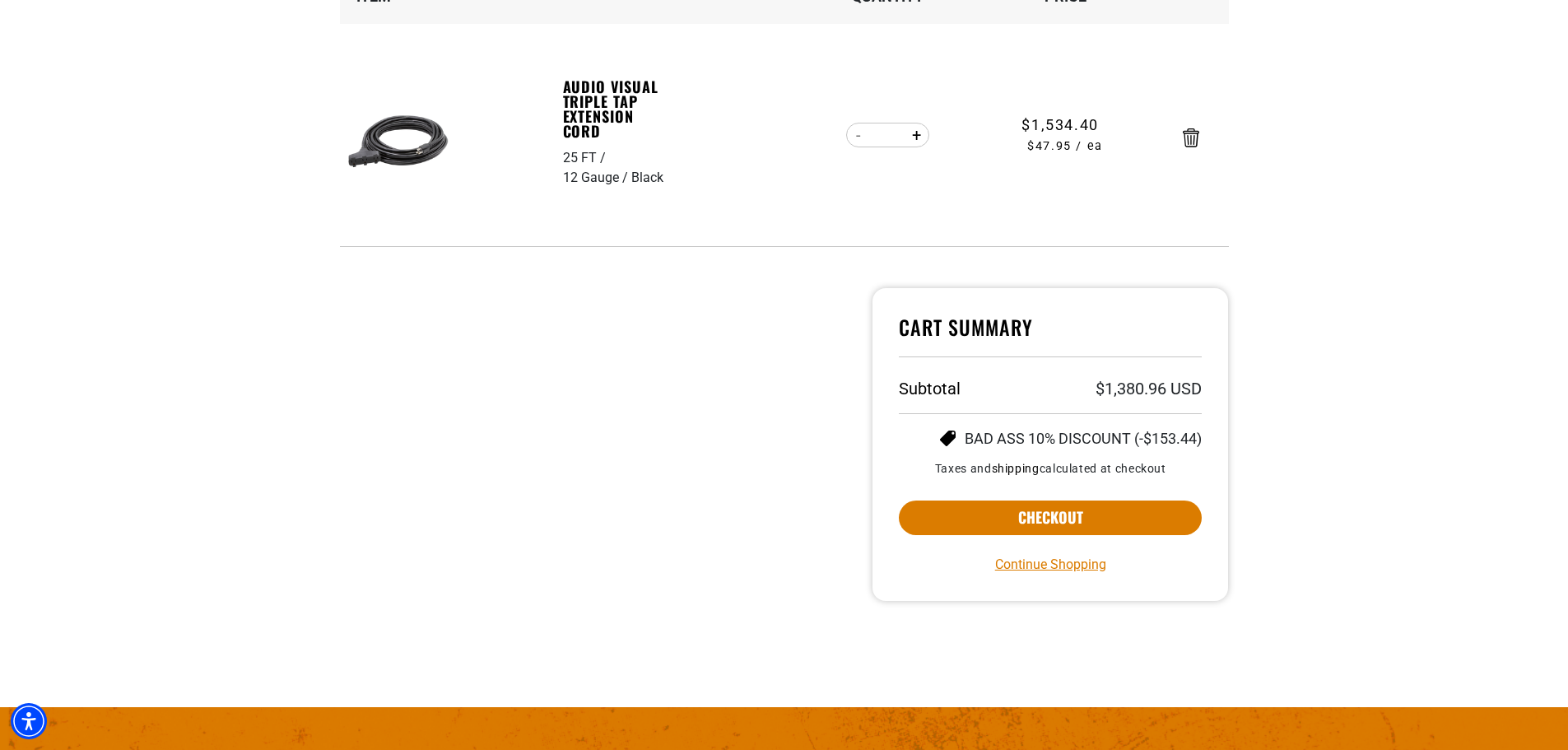
scroll to position [329, 0]
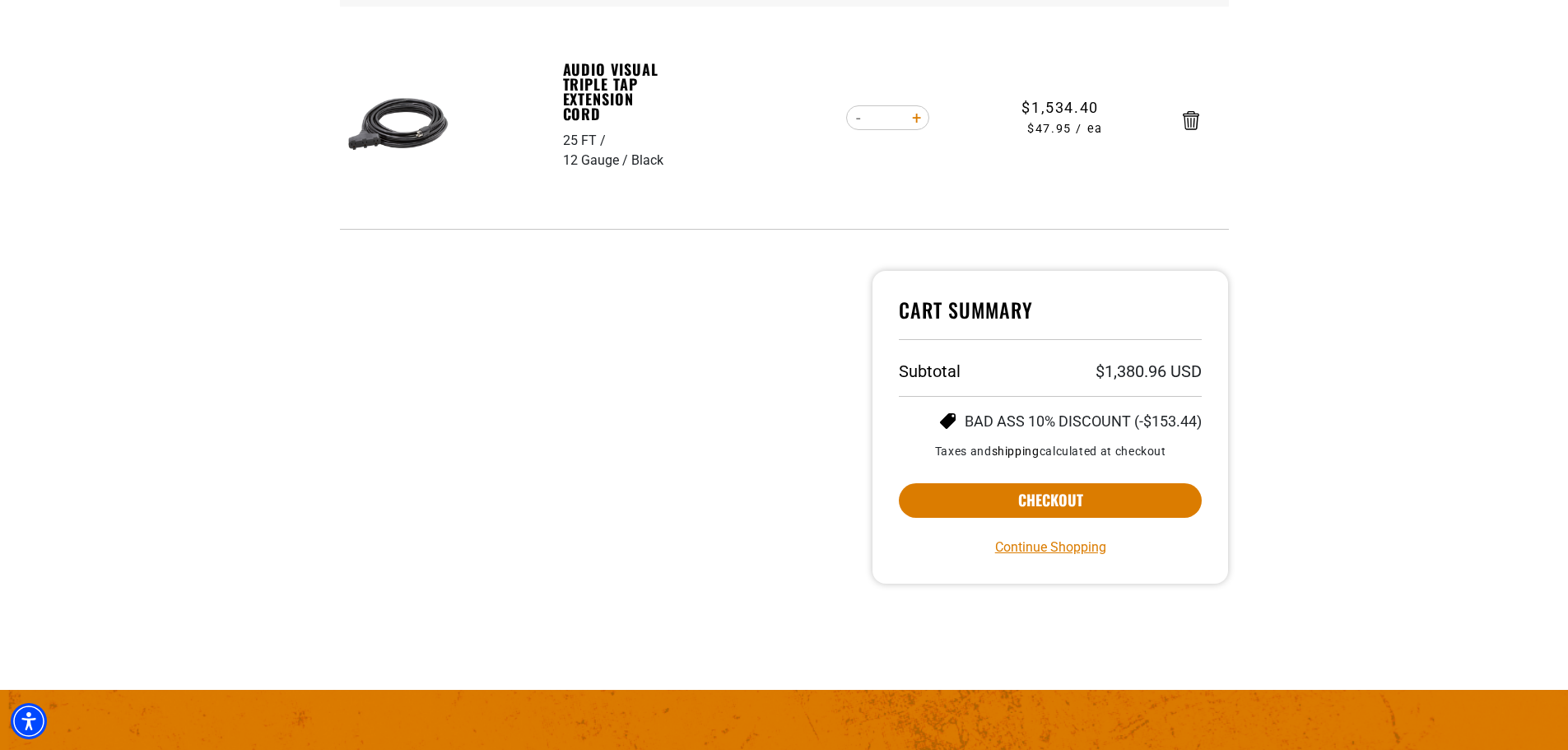
click at [915, 124] on button "Increase quantity for Audio Visual Triple Tap Extension Cord" at bounding box center [916, 118] width 26 height 28
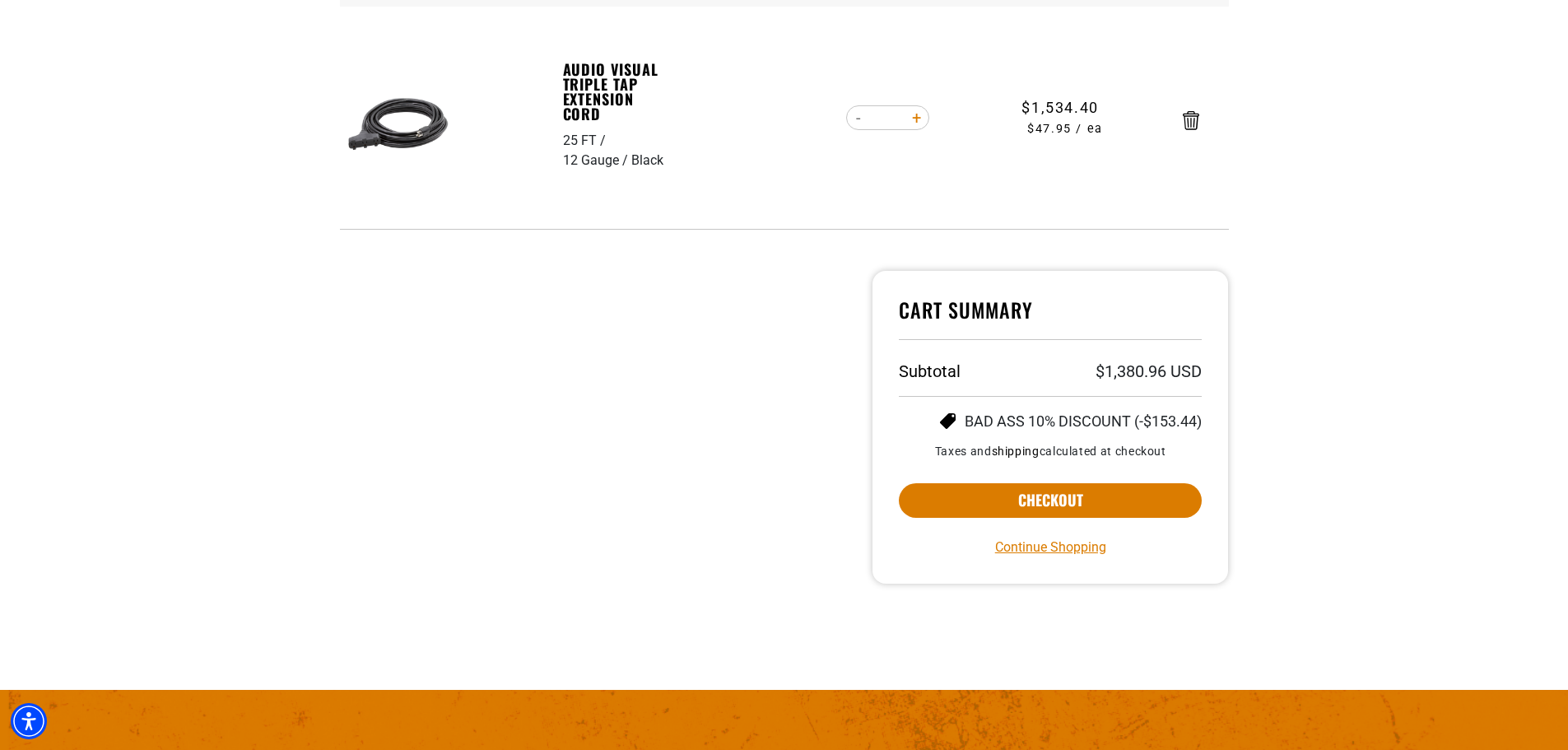
click at [915, 124] on button "Increase quantity for Audio Visual Triple Tap Extension Cord" at bounding box center [916, 118] width 26 height 28
type input "**"
click at [915, 124] on form "Item Quantity Price Audio Visual Triple Tap Extension Cord 25 FT 12 Gauge Black…" at bounding box center [784, 91] width 888 height 278
click at [917, 118] on button "Increase quantity for Audio Visual Triple Tap Extension Cord" at bounding box center [916, 118] width 26 height 28
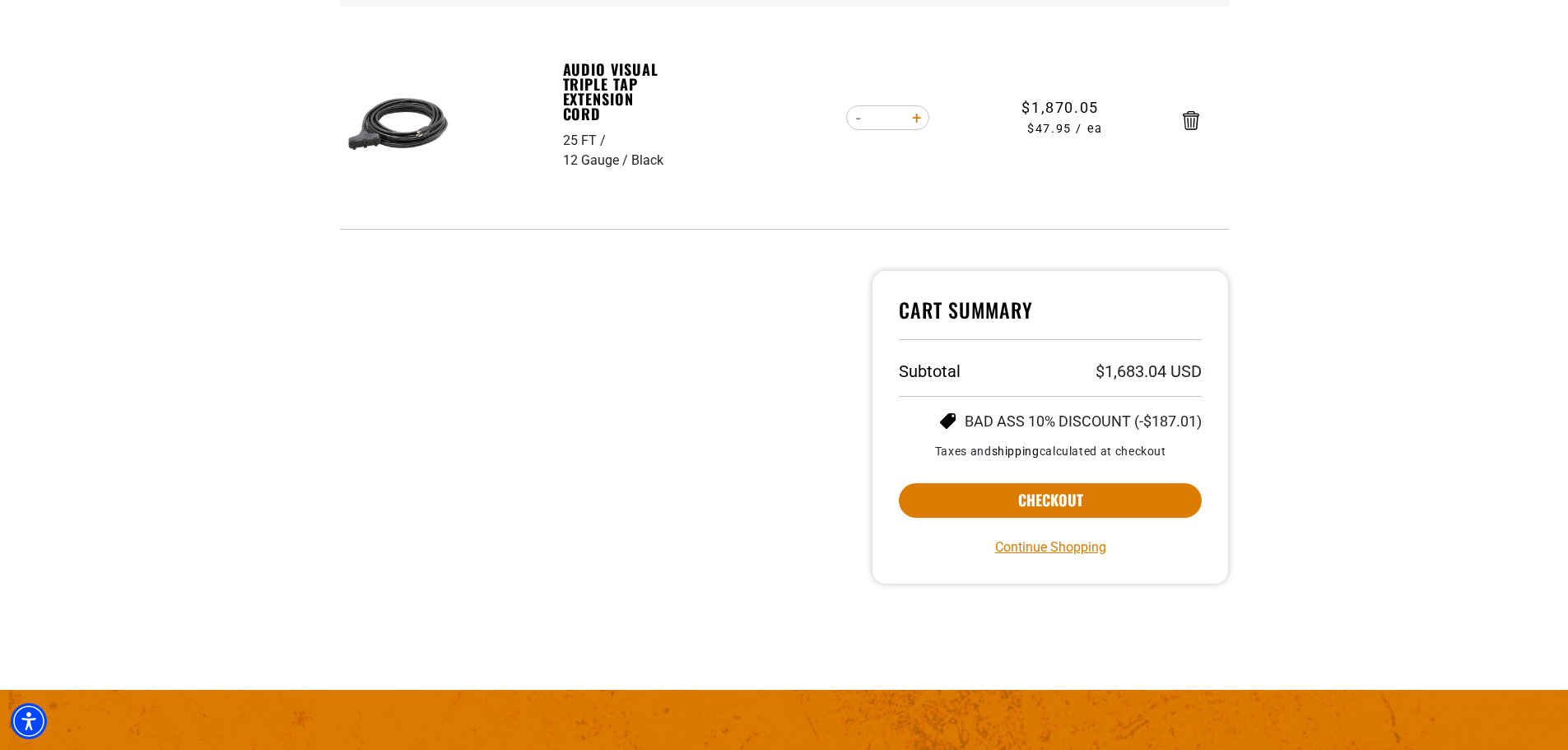
type input "**"
drag, startPoint x: 1084, startPoint y: 496, endPoint x: 1065, endPoint y: 541, distance: 48.8
click at [1084, 496] on button "Checkout" at bounding box center [1051, 500] width 304 height 34
